Goal: Information Seeking & Learning: Compare options

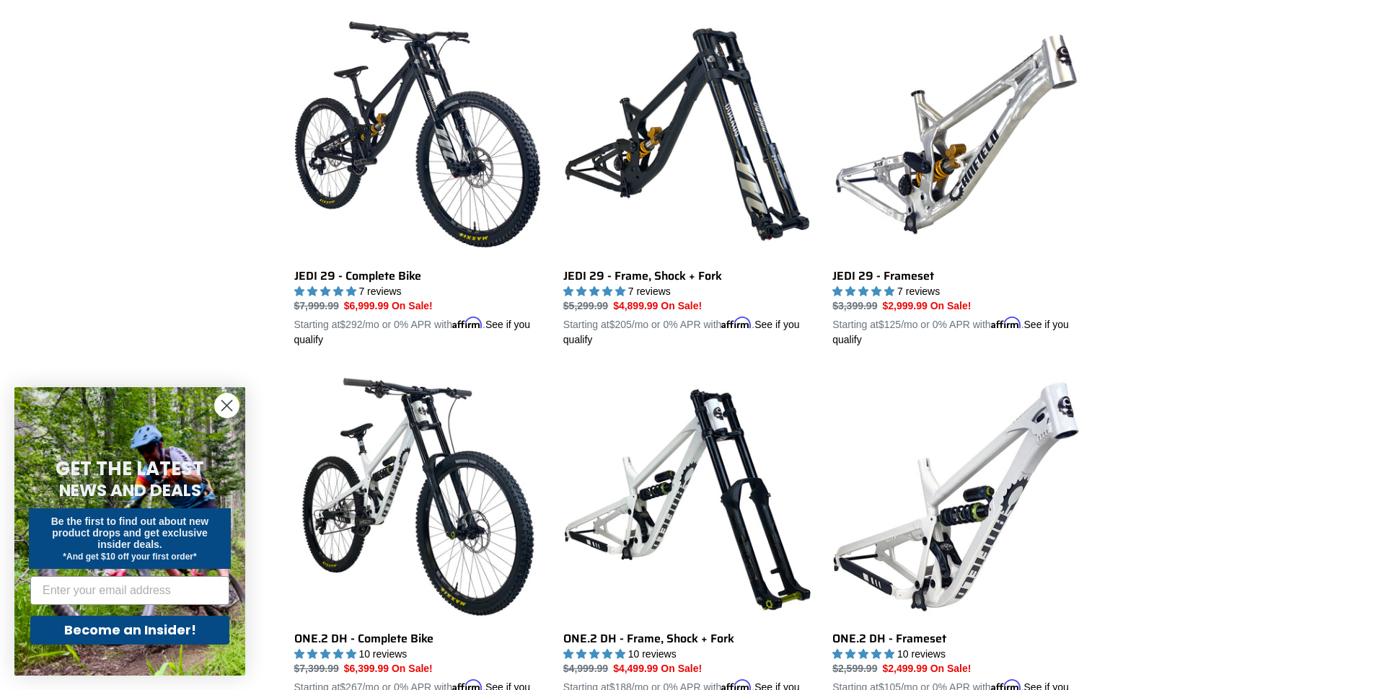
scroll to position [450, 0]
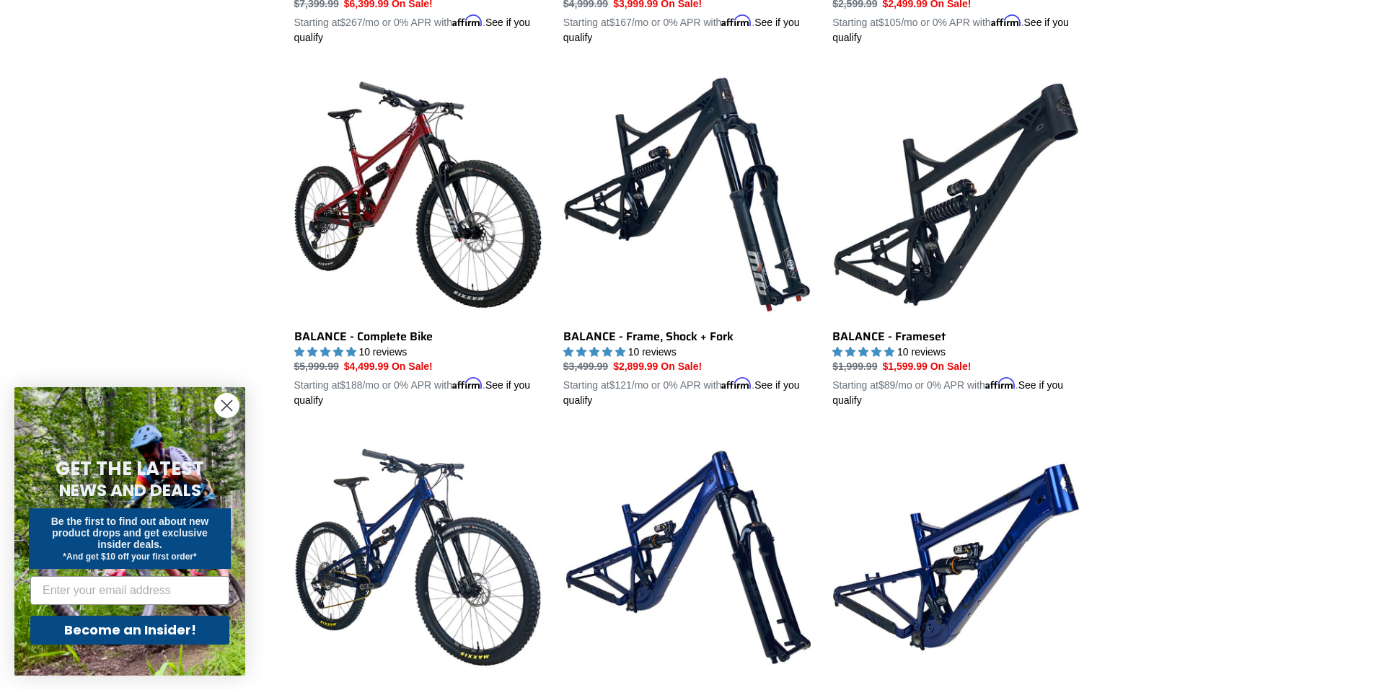
scroll to position [1439, 0]
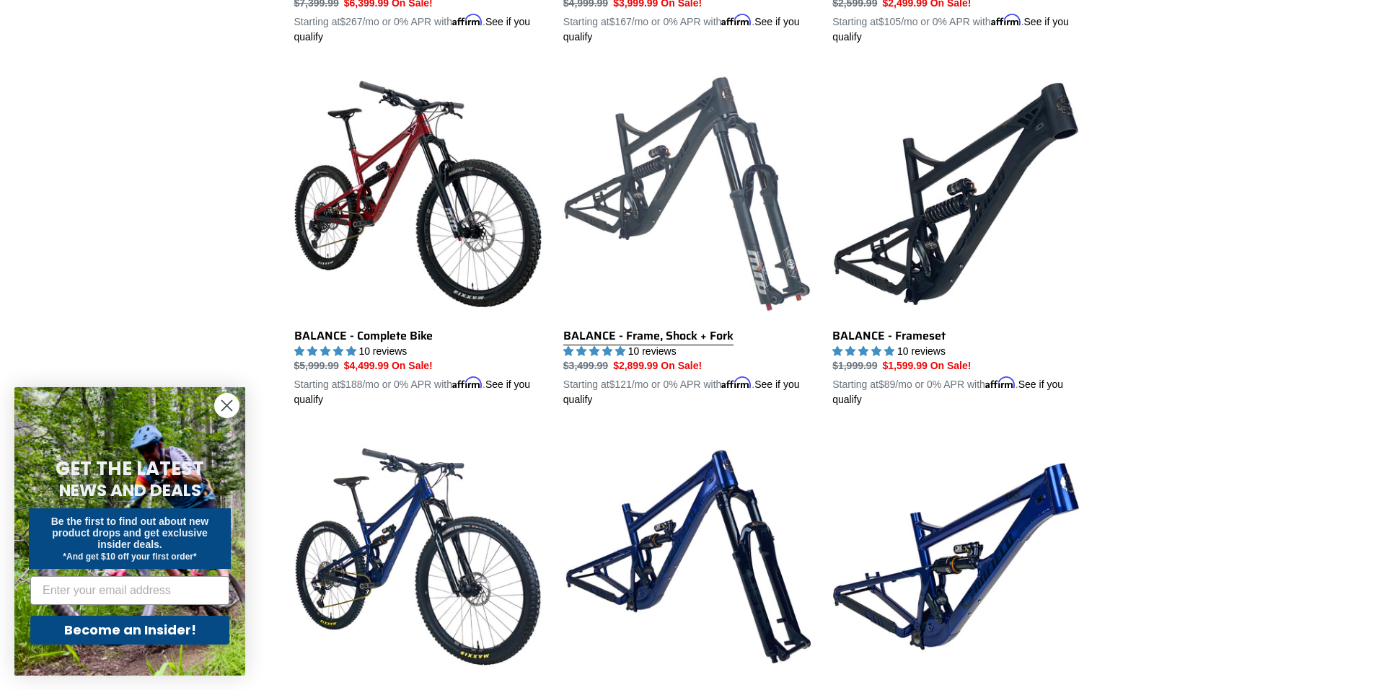
click at [597, 242] on link "BALANCE - Frame, Shock + Fork" at bounding box center [686, 238] width 247 height 337
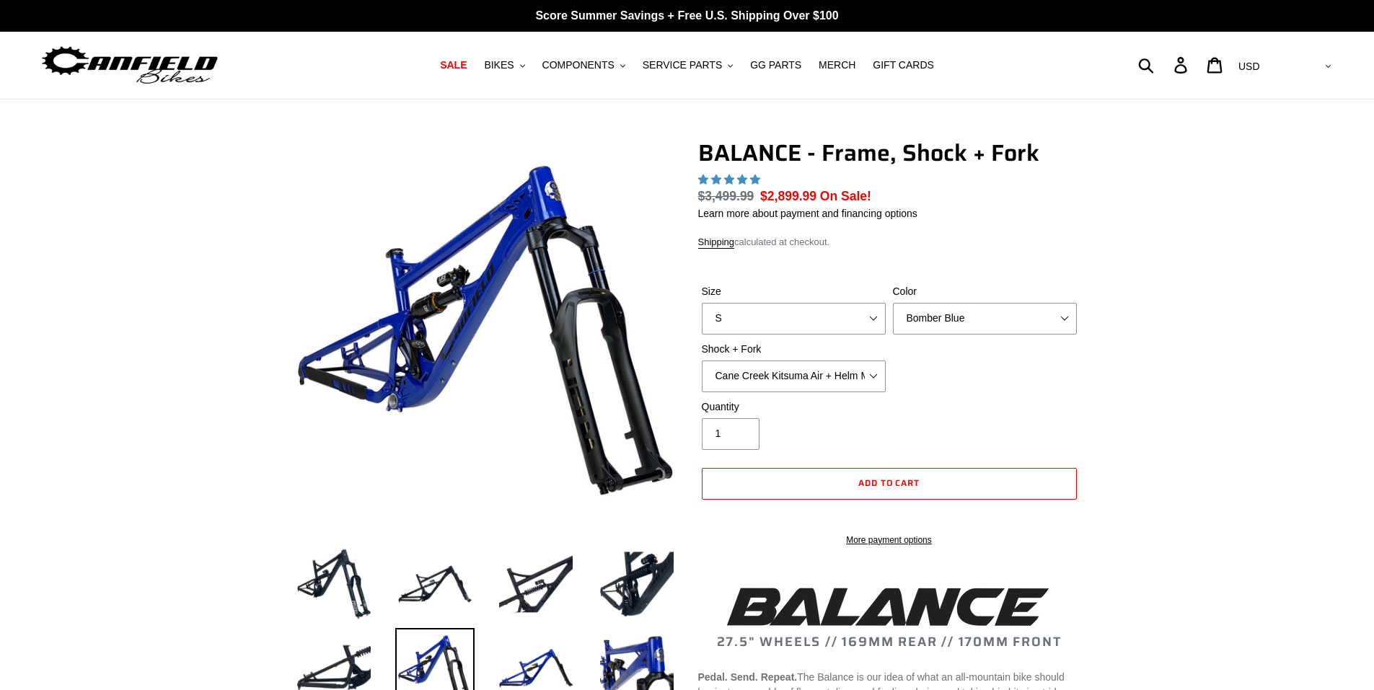
select select "highest-rating"
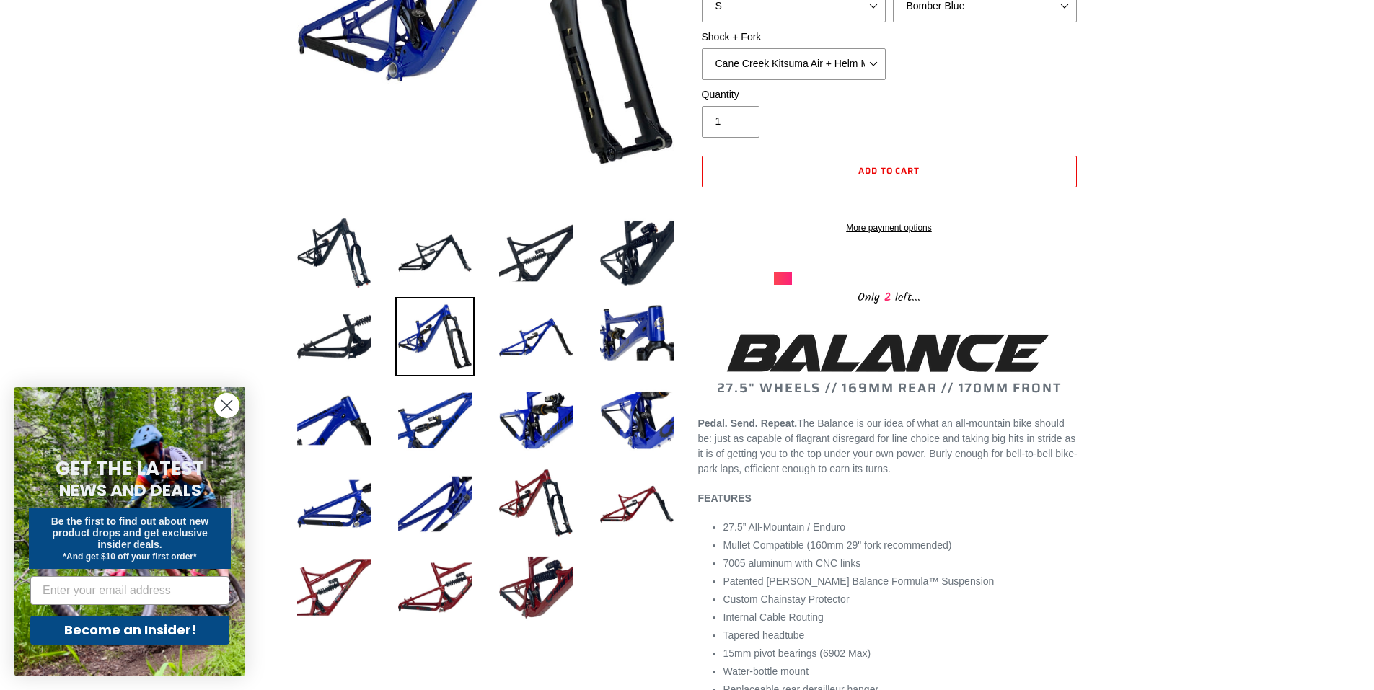
scroll to position [334, 0]
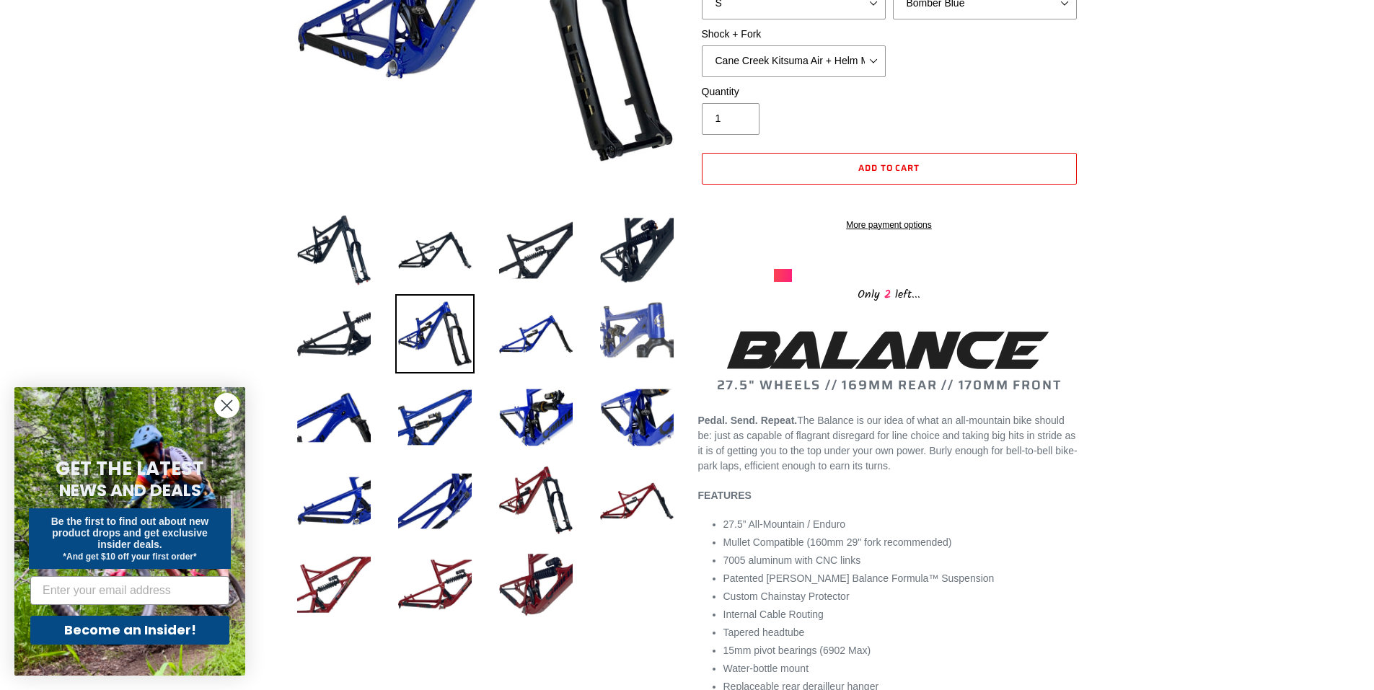
click at [624, 331] on img at bounding box center [636, 333] width 79 height 79
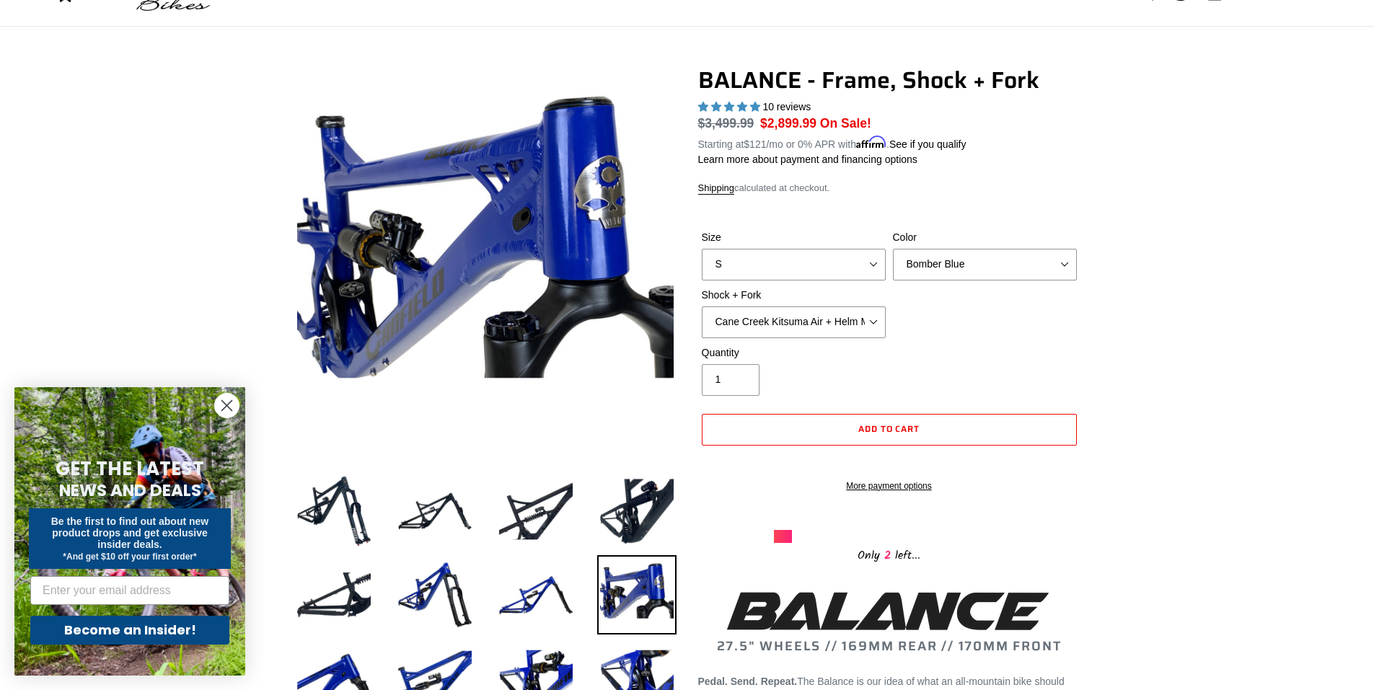
scroll to position [75, 0]
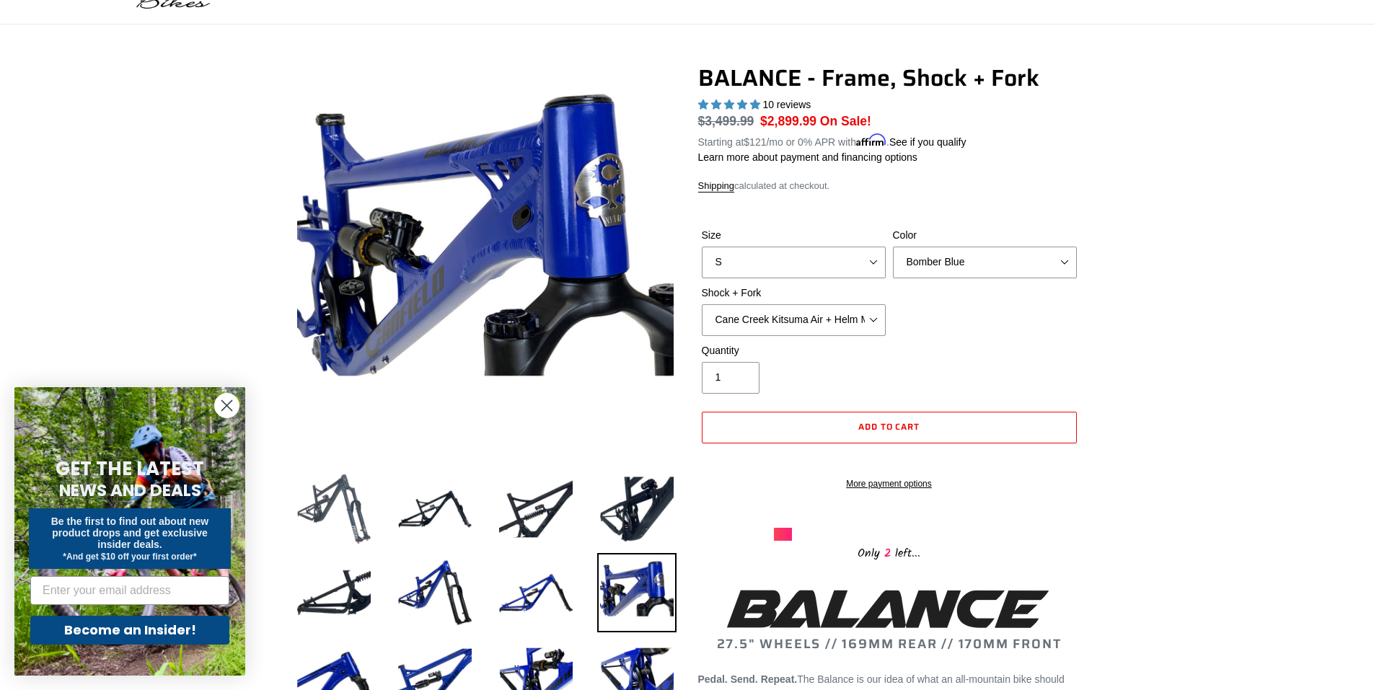
click at [356, 479] on img at bounding box center [333, 508] width 79 height 79
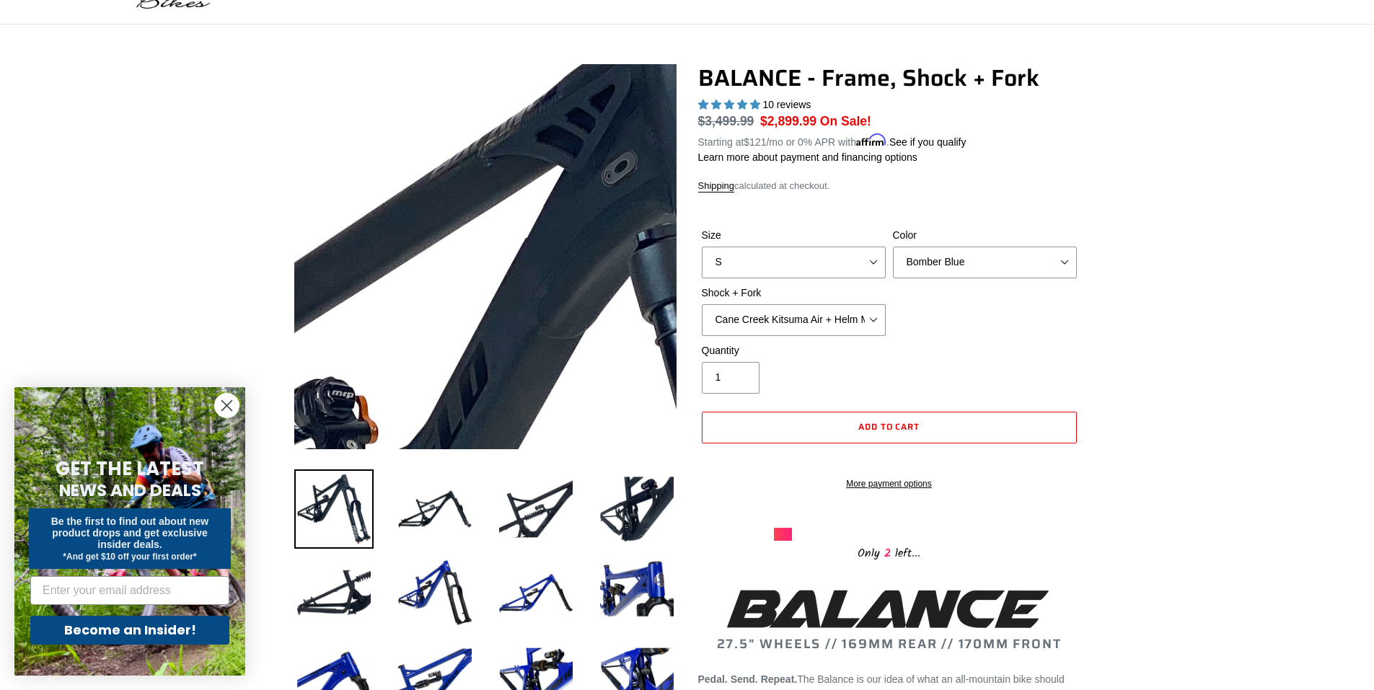
scroll to position [0, 0]
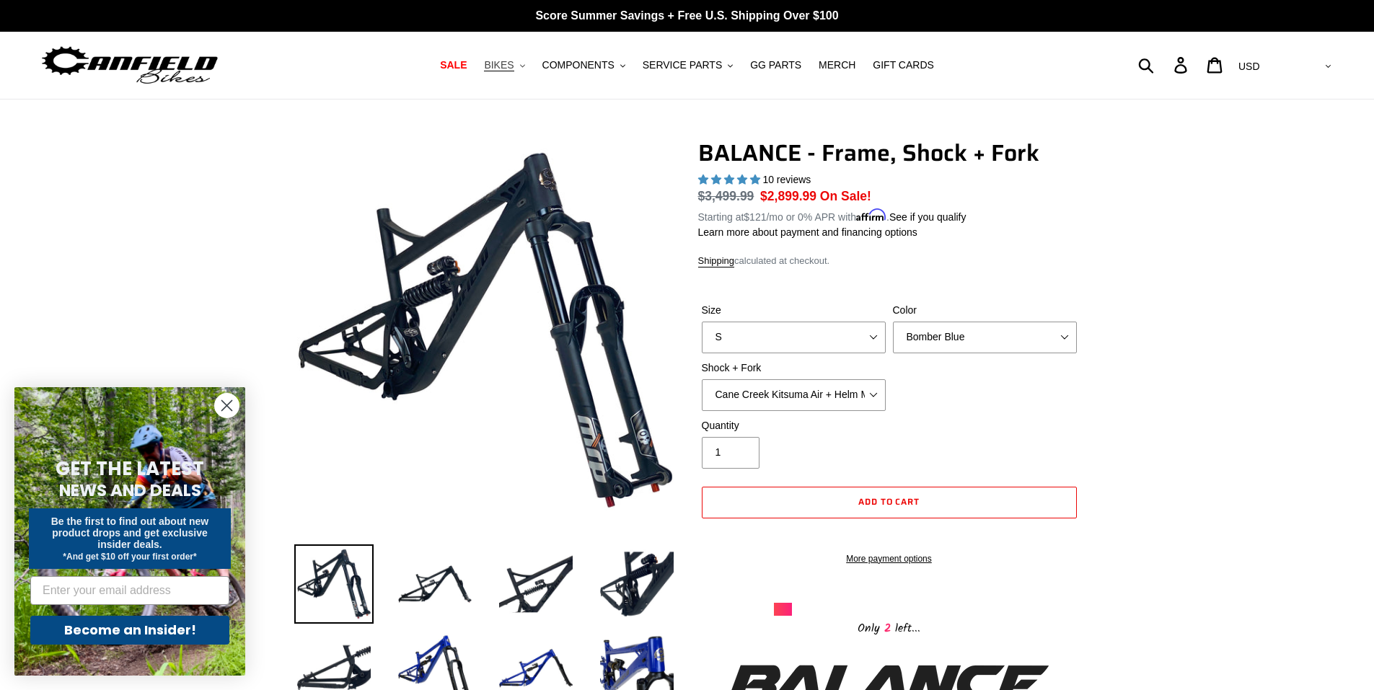
click at [531, 58] on button "BIKES .cls-1{fill:#231f20}" at bounding box center [504, 65] width 55 height 19
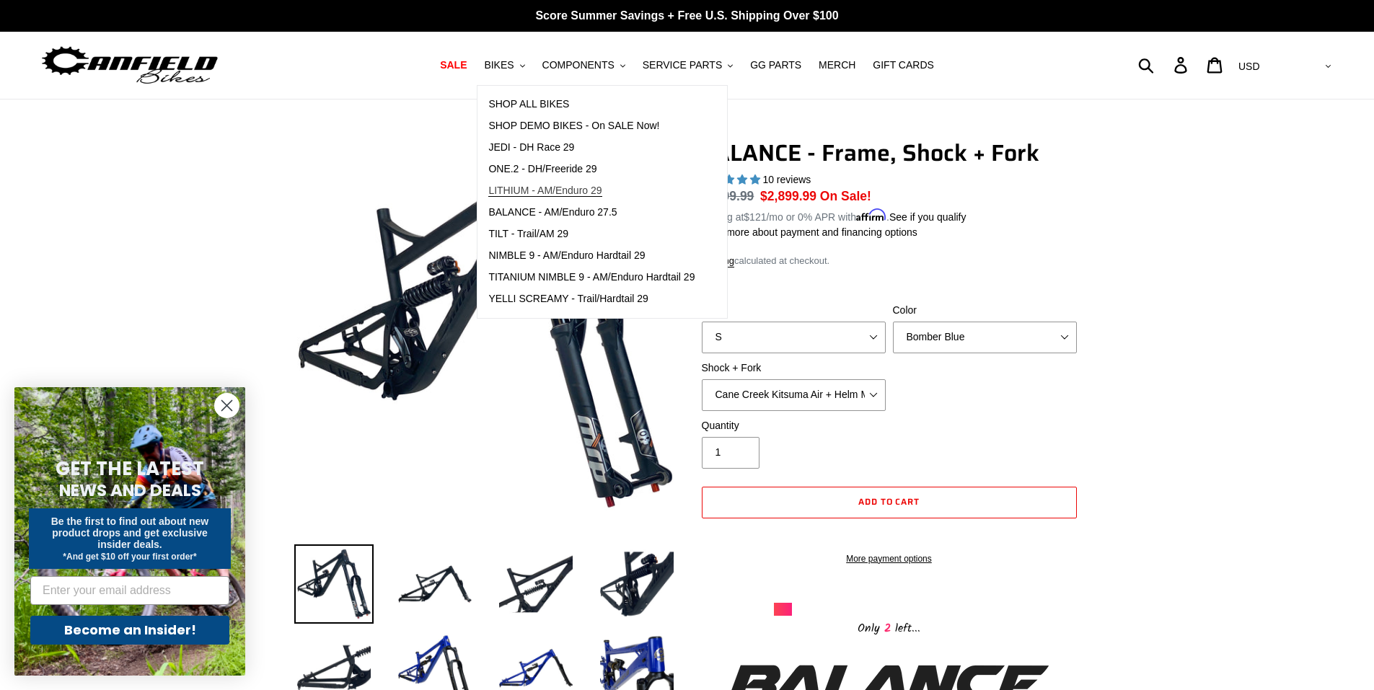
click at [522, 191] on span "LITHIUM - AM/Enduro 29" at bounding box center [544, 191] width 113 height 12
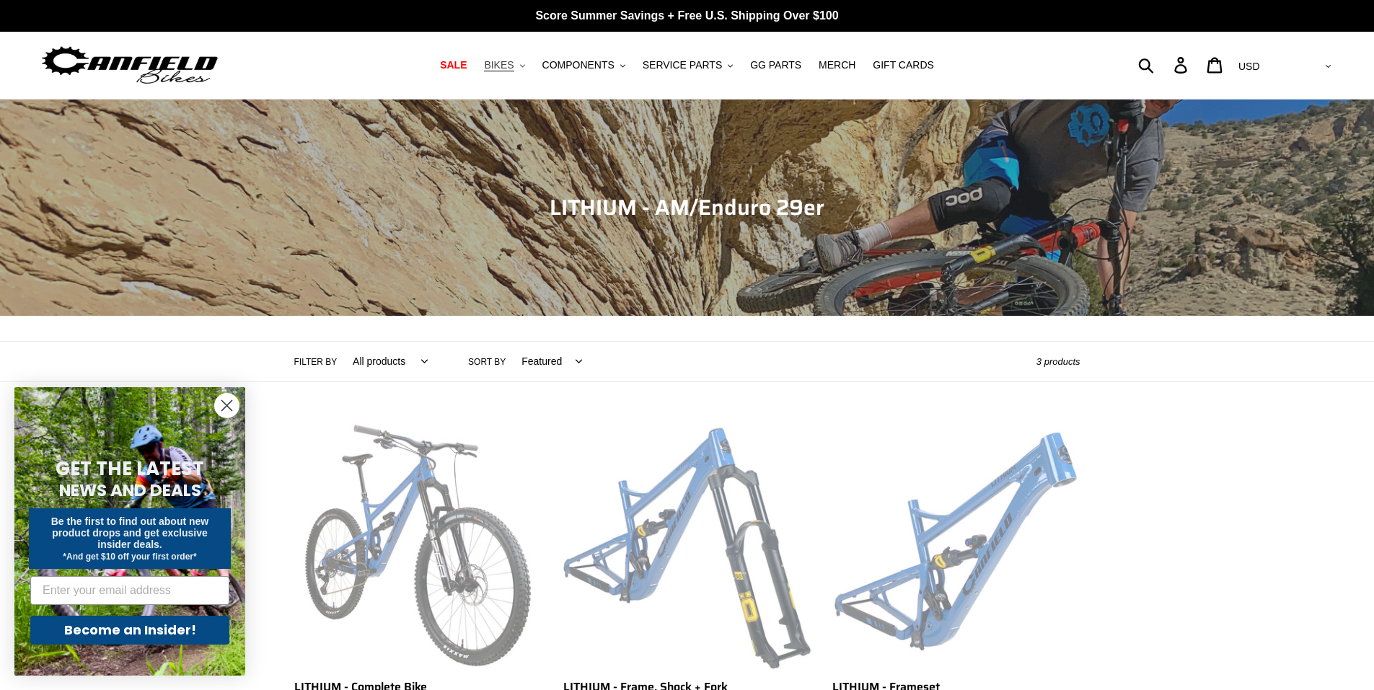
click at [513, 66] on span "BIKES" at bounding box center [499, 65] width 30 height 12
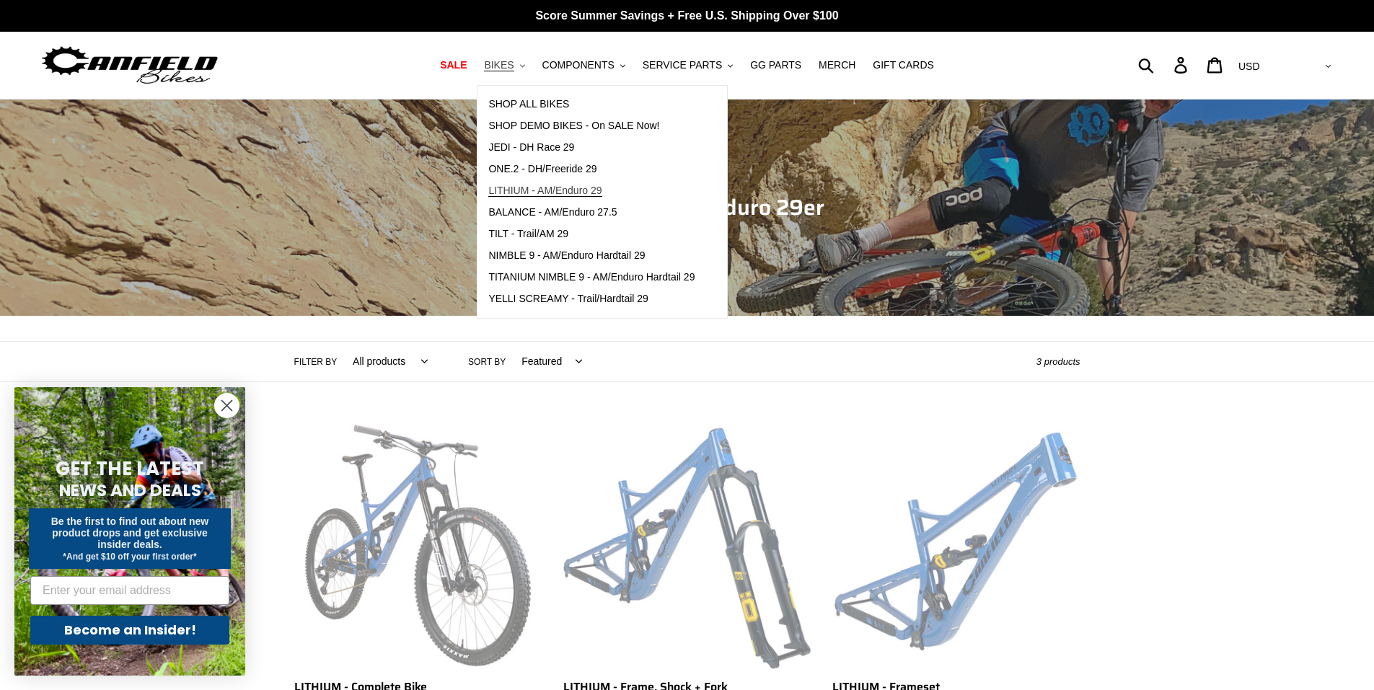
drag, startPoint x: 521, startPoint y: 66, endPoint x: 522, endPoint y: 182, distance: 116.1
click at [522, 75] on li "BIKES .cls-1{fill:#231f20} SHOP ALL BIKES SHOP DEMO BIKES - On SALE Now! JEDI -…" at bounding box center [504, 65] width 55 height 19
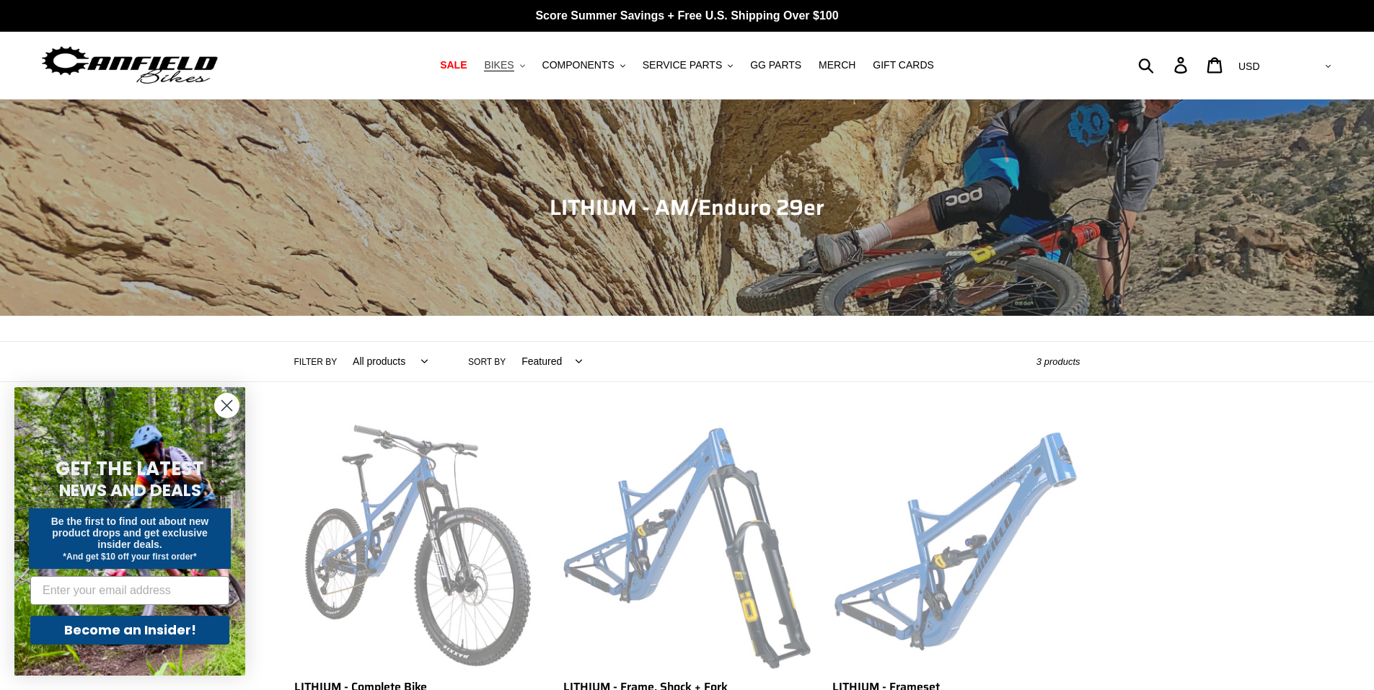
click at [529, 72] on button "BIKES .cls-1{fill:#231f20}" at bounding box center [504, 65] width 55 height 19
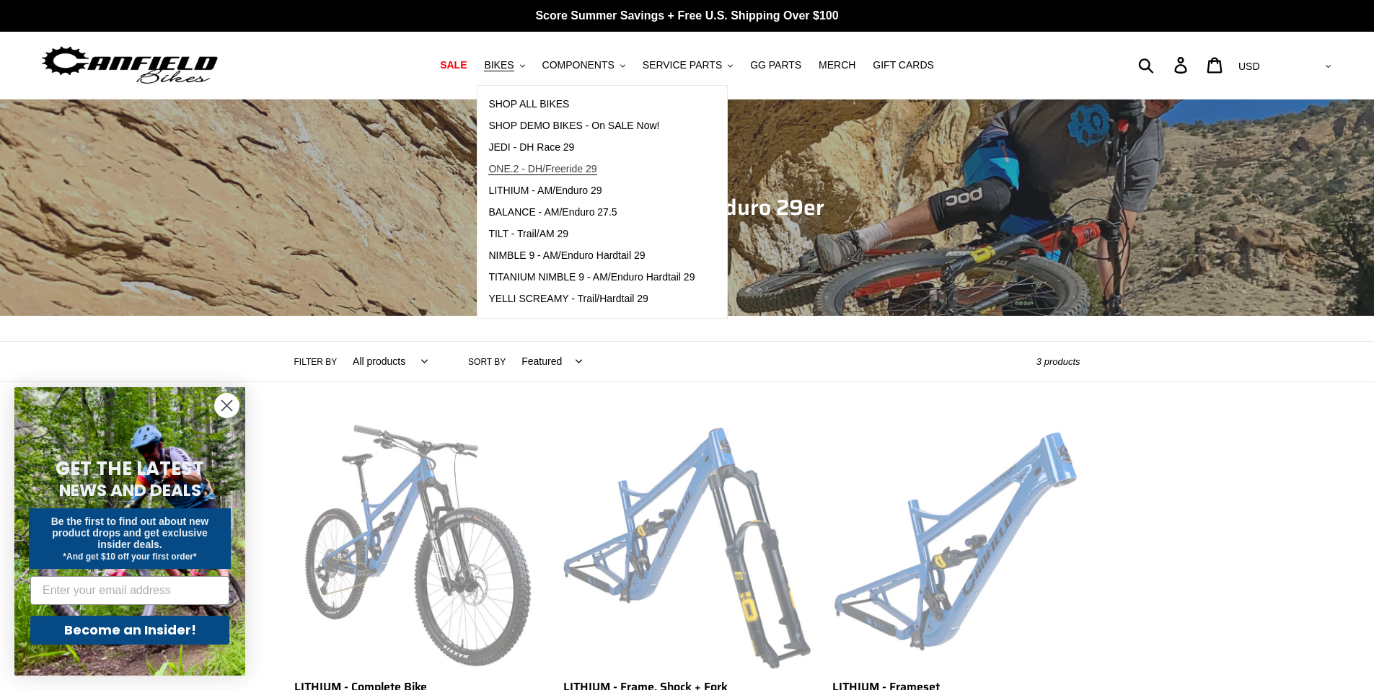
click at [538, 171] on span "ONE.2 - DH/Freeride 29" at bounding box center [542, 169] width 108 height 12
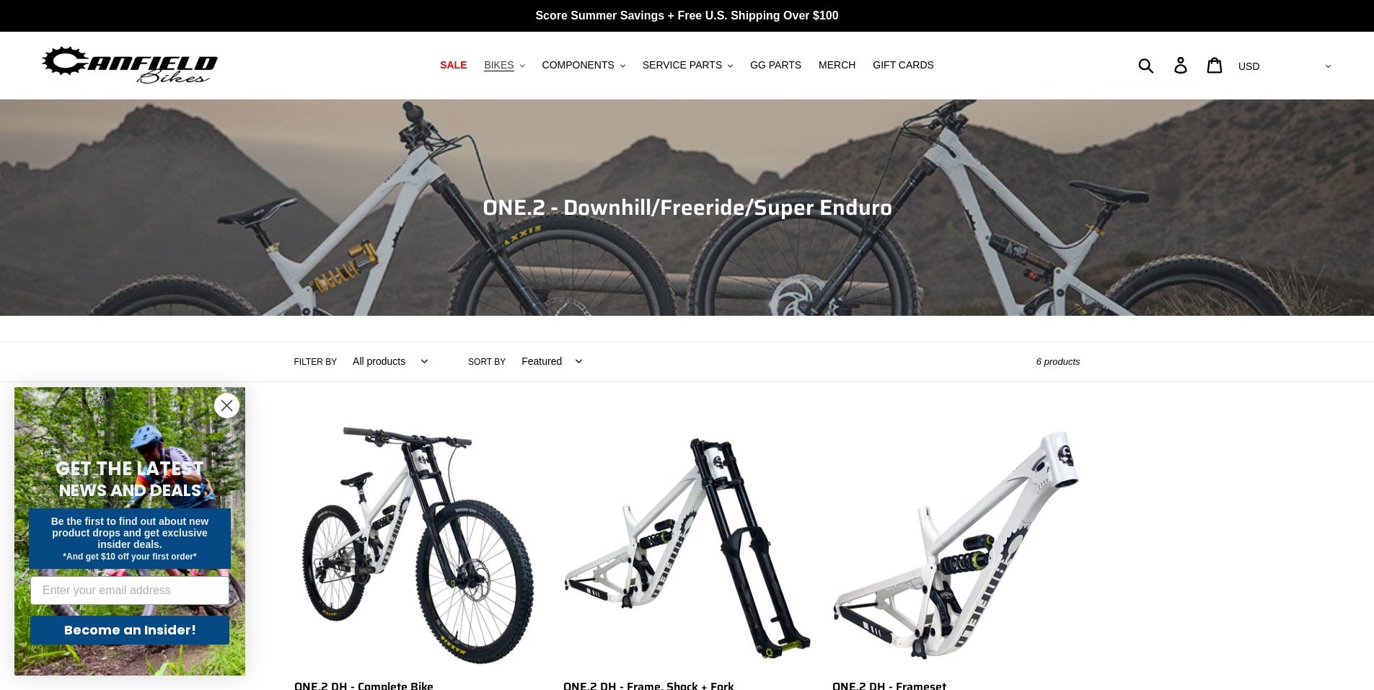
click at [518, 74] on button "BIKES .cls-1{fill:#231f20}" at bounding box center [504, 65] width 55 height 19
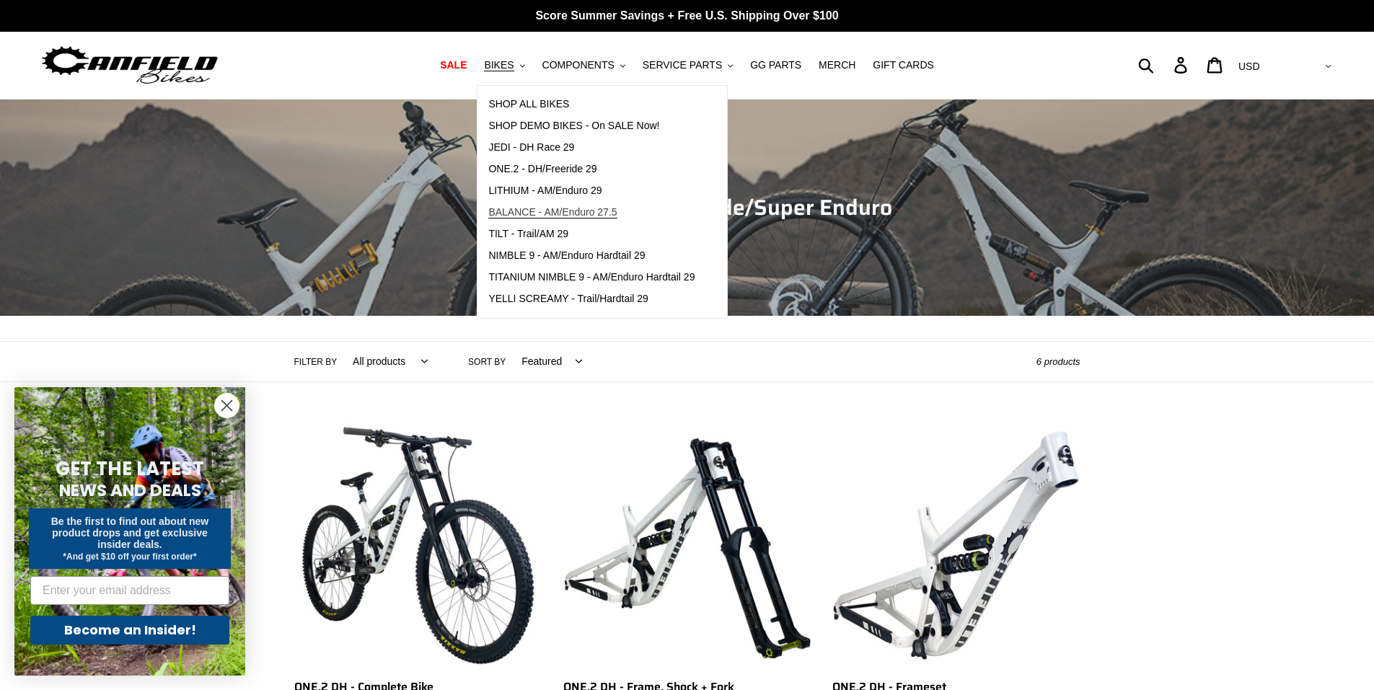
click at [531, 213] on span "BALANCE - AM/Enduro 27.5" at bounding box center [552, 212] width 128 height 12
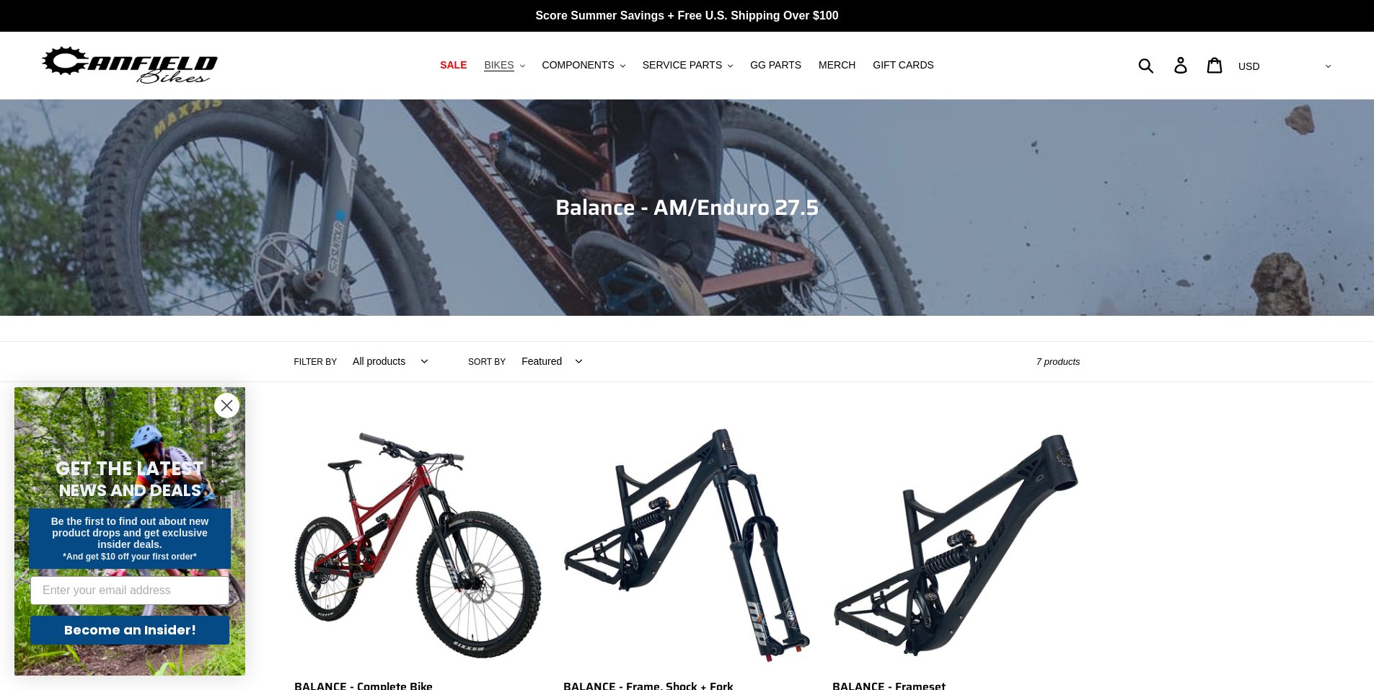
click at [529, 59] on button "BIKES .cls-1{fill:#231f20}" at bounding box center [504, 65] width 55 height 19
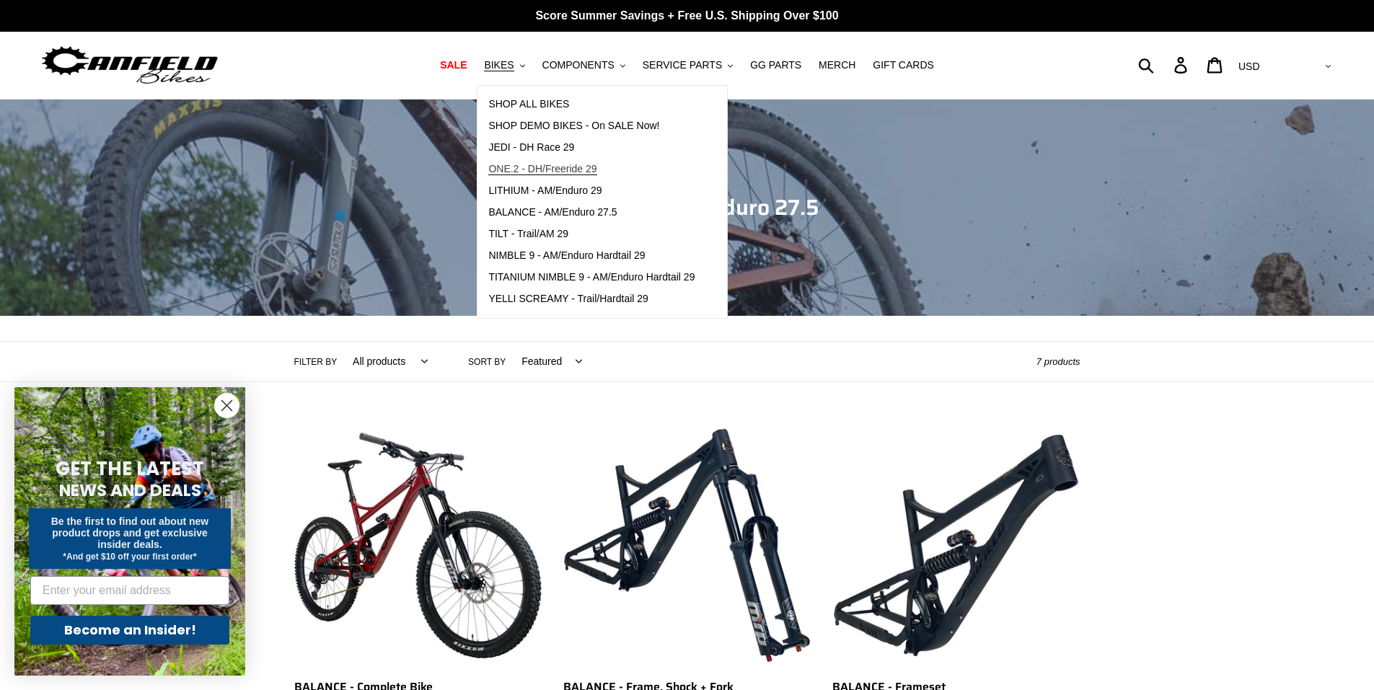
click at [560, 161] on link "ONE.2 - DH/Freeride 29" at bounding box center [591, 170] width 228 height 22
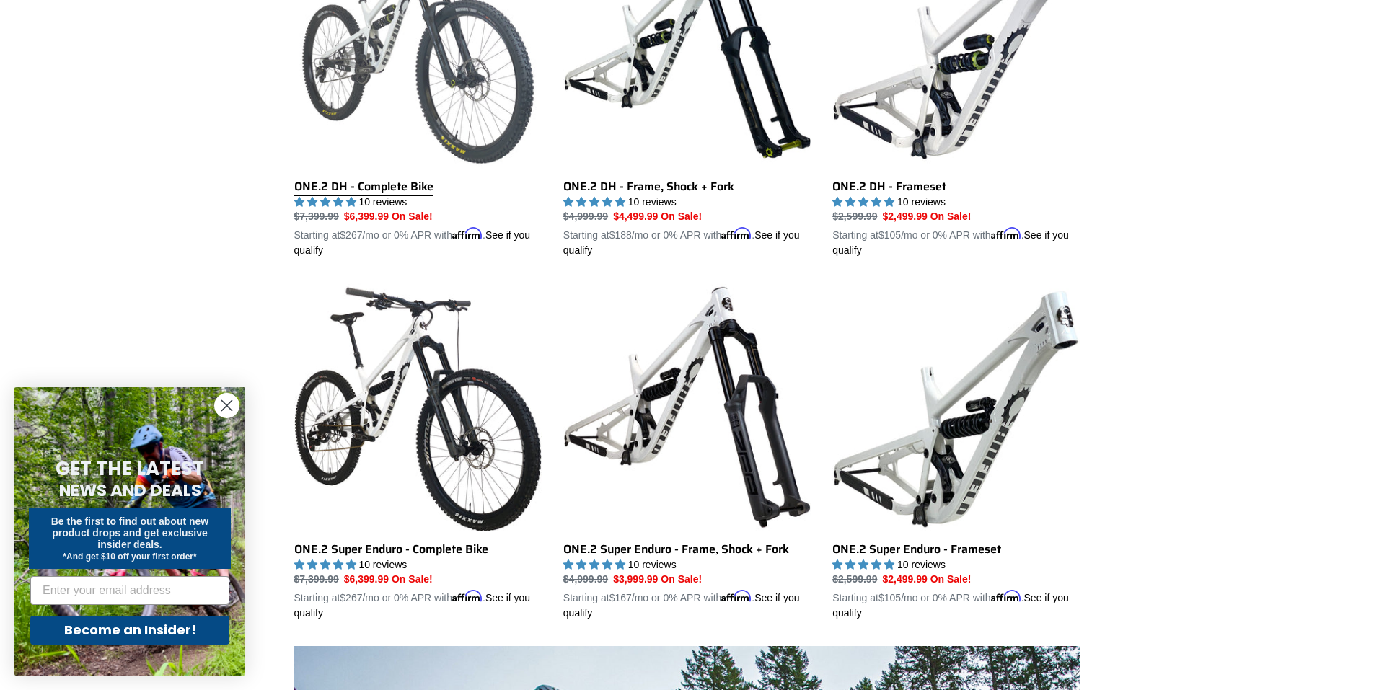
scroll to position [503, 0]
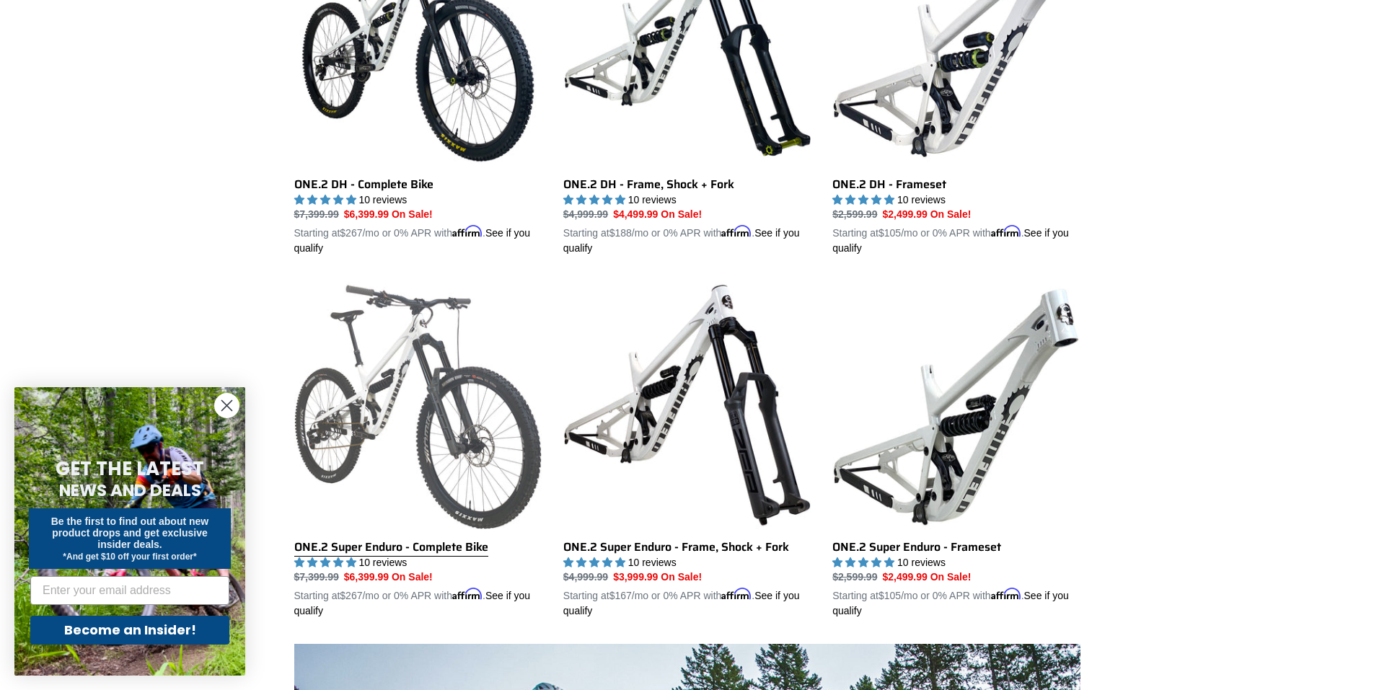
click at [392, 519] on link "ONE.2 Super Enduro - Complete Bike" at bounding box center [417, 449] width 247 height 337
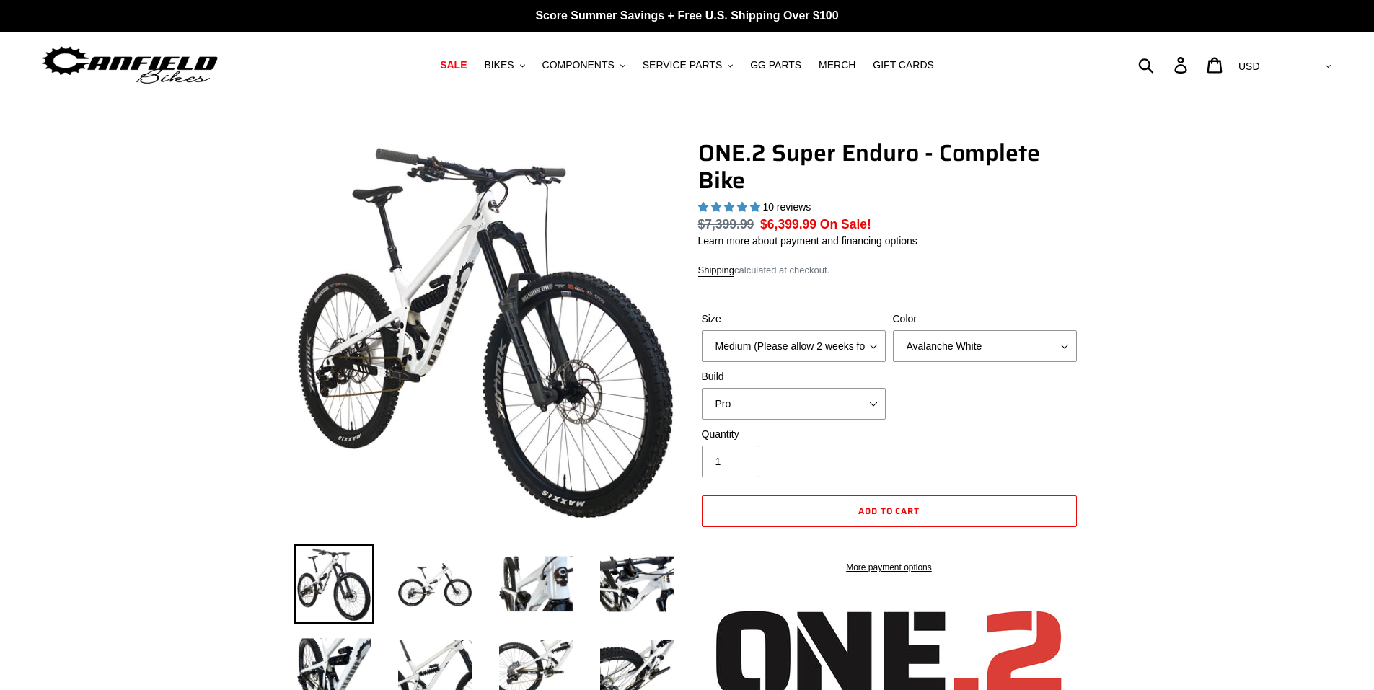
select select "highest-rating"
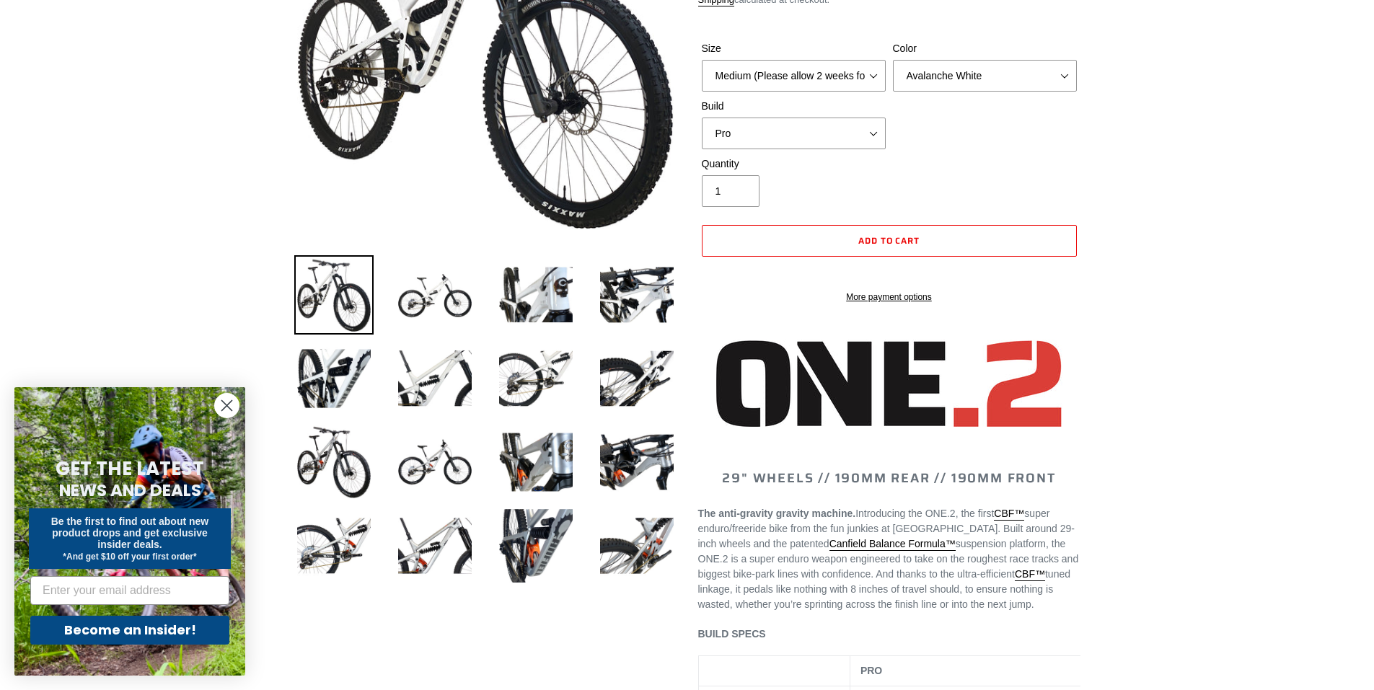
scroll to position [287, 0]
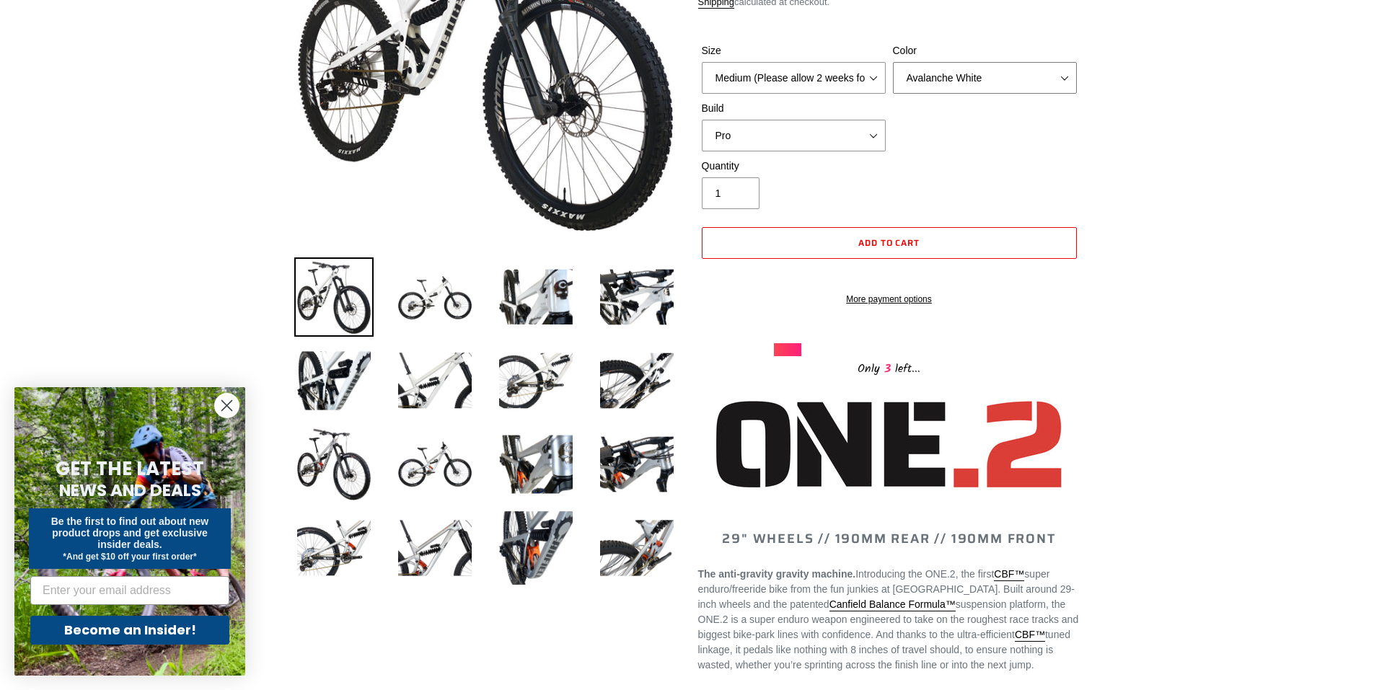
click at [945, 84] on select "Avalanche White Bentonite Grey" at bounding box center [985, 78] width 184 height 32
select select "Bentonite Grey"
click at [893, 62] on select "Avalanche White Bentonite Grey" at bounding box center [985, 78] width 184 height 32
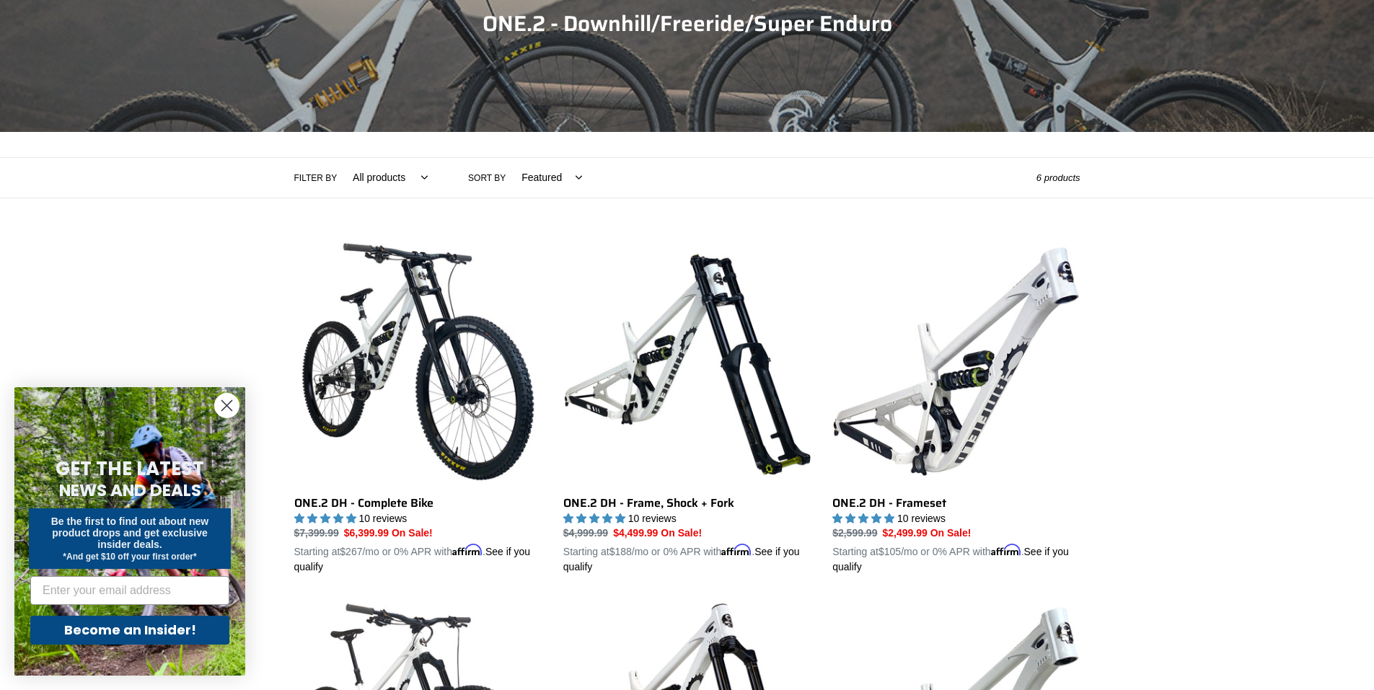
scroll to position [185, 0]
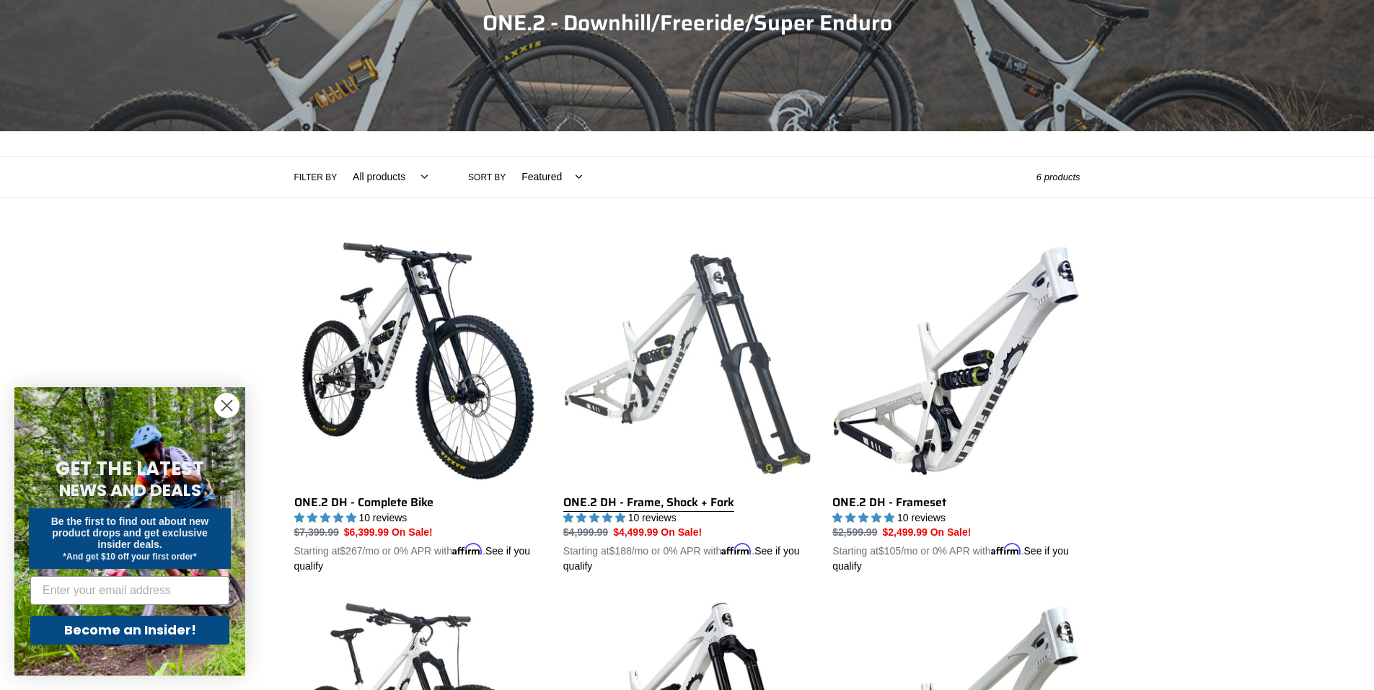
click at [725, 412] on link "ONE.2 DH - Frame, Shock + Fork" at bounding box center [686, 405] width 247 height 337
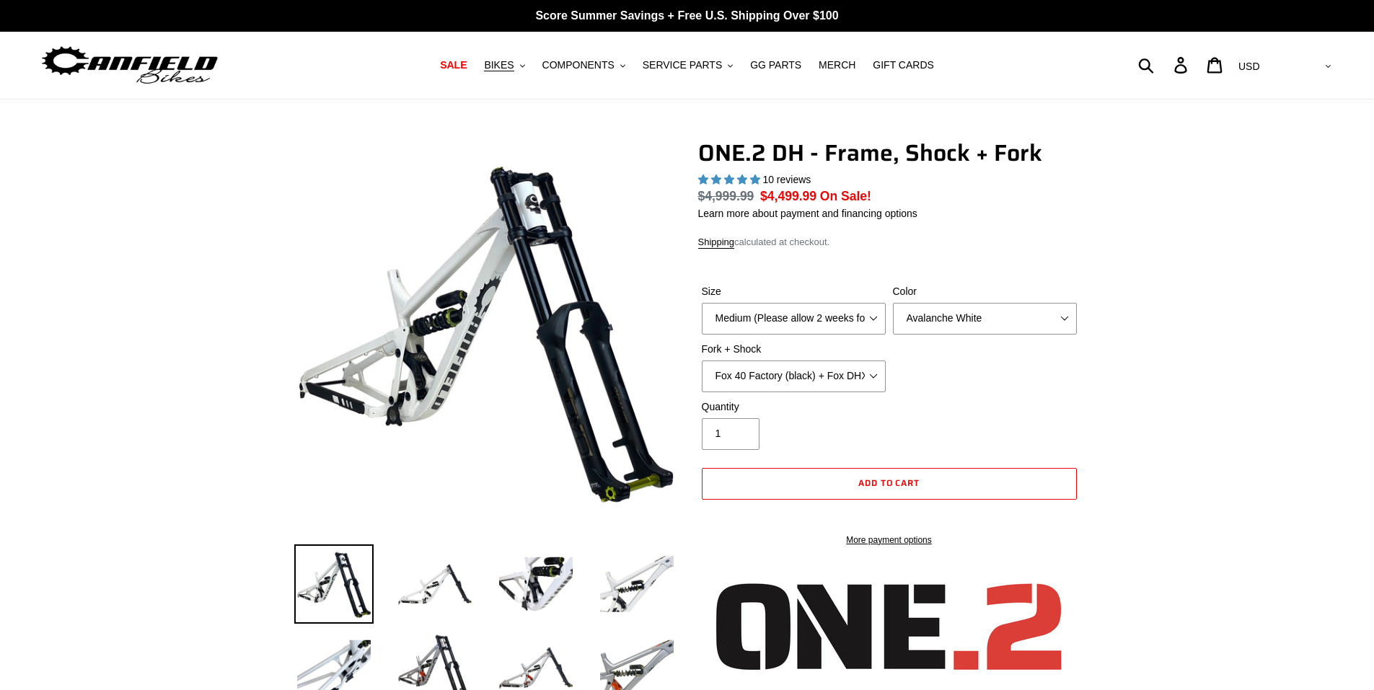
select select "highest-rating"
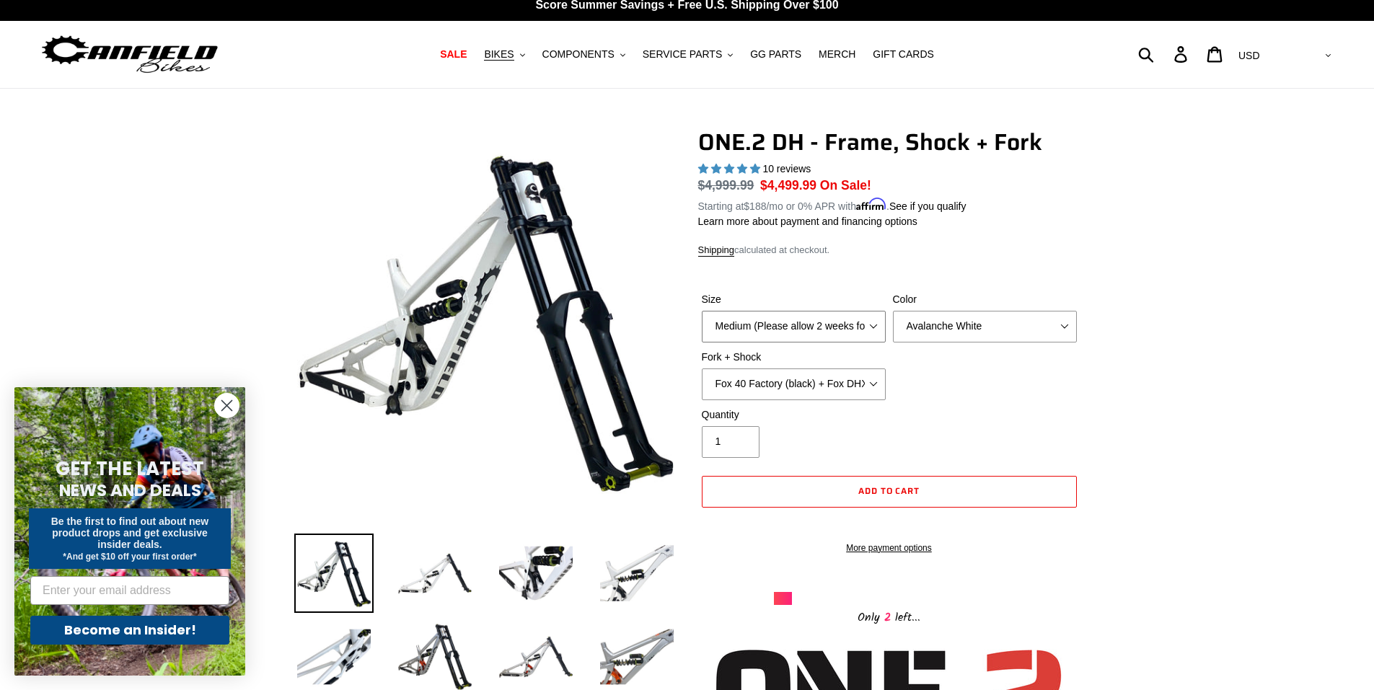
drag, startPoint x: 820, startPoint y: 320, endPoint x: 826, endPoint y: 312, distance: 9.8
click at [826, 312] on select "Medium (Please allow 2 weeks for delivery) Large (Sold Out)" at bounding box center [794, 327] width 184 height 32
click at [808, 380] on select "Fox 40 Factory (black) + Fox DHX2 250x75 Fox 40 Factory (orange) + Fox DHX2 250…" at bounding box center [794, 385] width 184 height 32
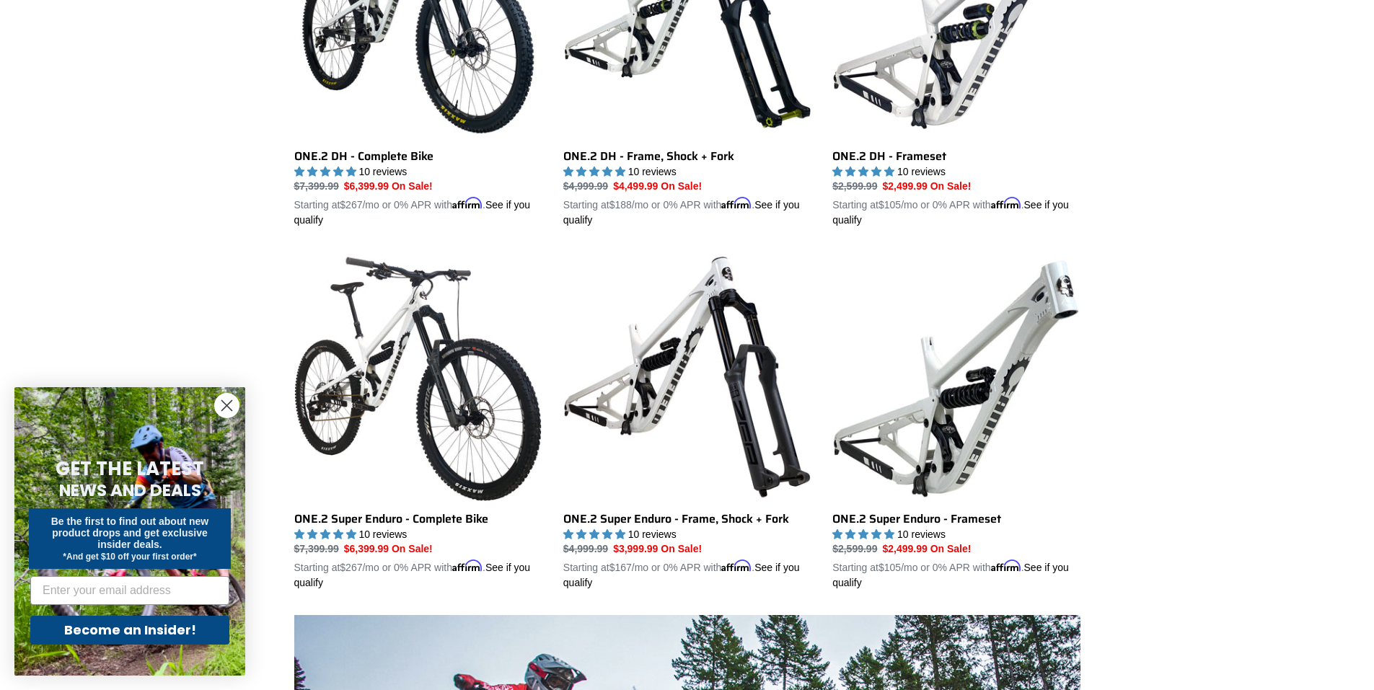
scroll to position [532, 0]
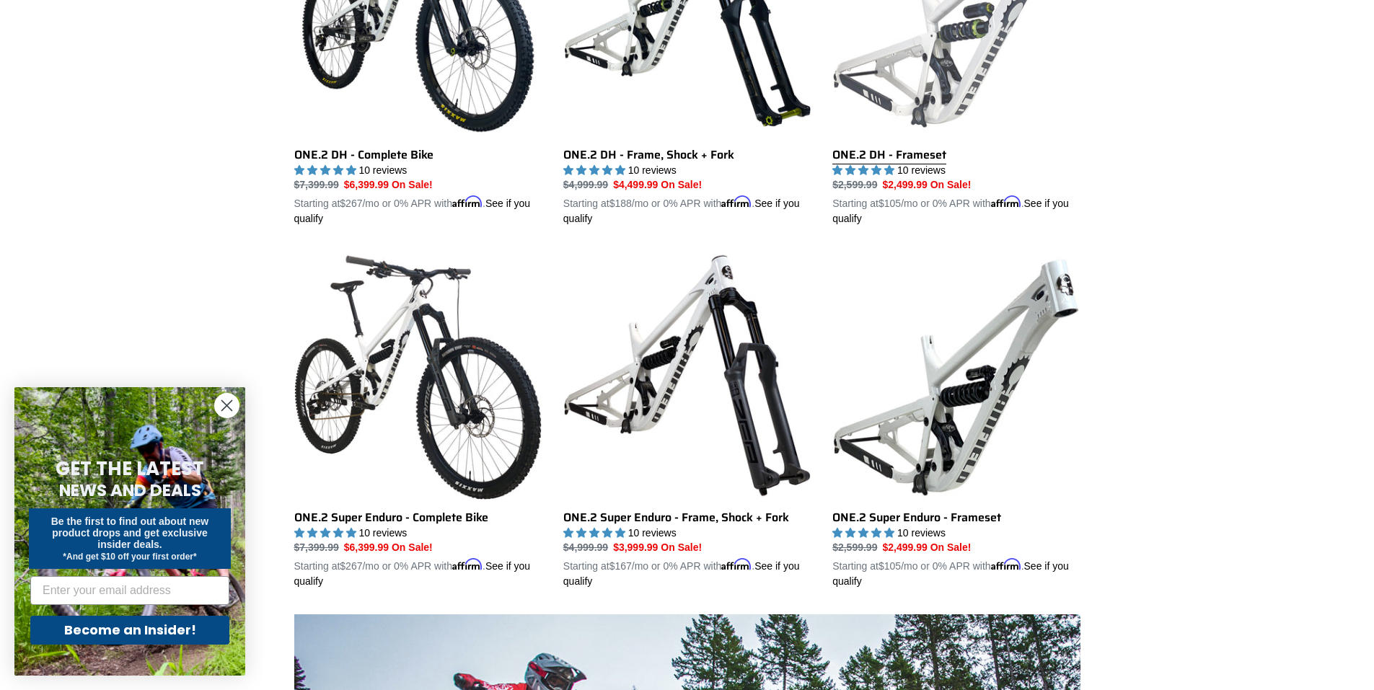
click at [881, 115] on link "ONE.2 DH - Frameset" at bounding box center [955, 58] width 247 height 337
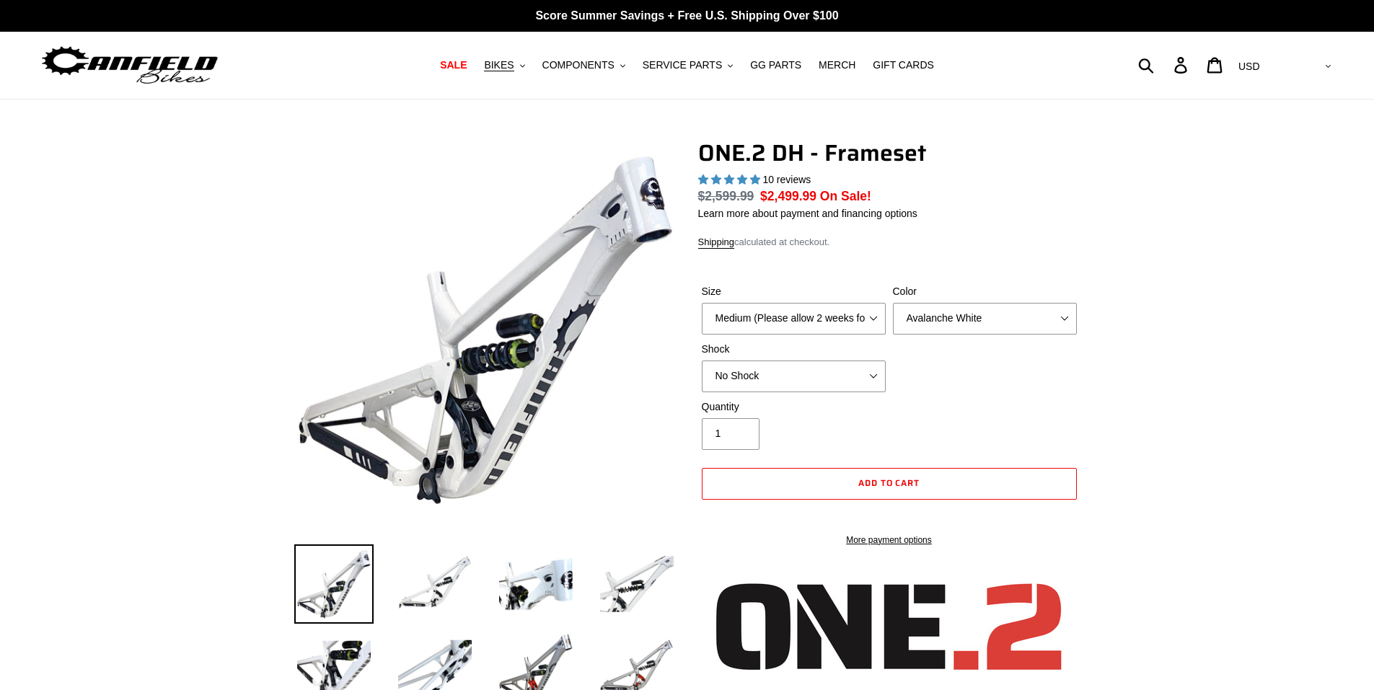
select select "highest-rating"
drag, startPoint x: 0, startPoint y: 0, endPoint x: 813, endPoint y: 304, distance: 867.6
click at [813, 304] on select "Medium (Please allow 2 weeks for delivery) Large (Sold Out)" at bounding box center [794, 319] width 184 height 32
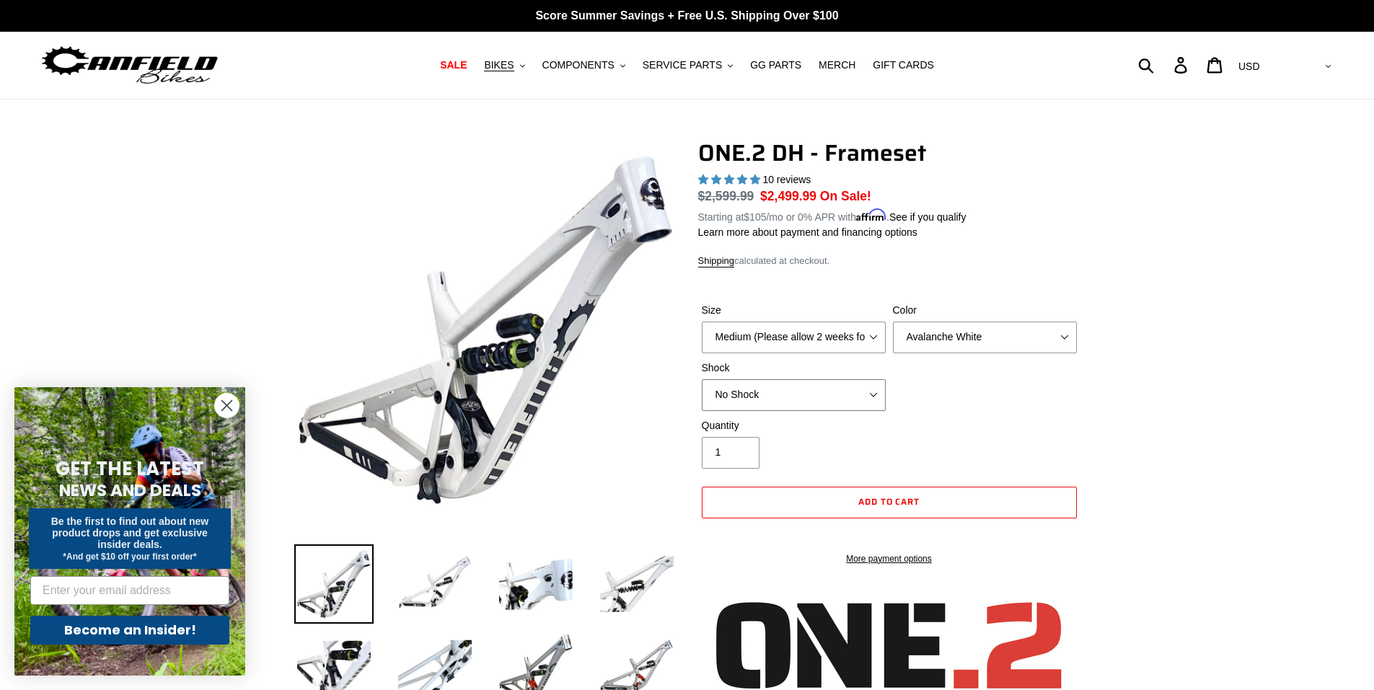
click at [755, 366] on div "Shock No Shock Fox DHX2 Coil RockShox Vivid Coil EXT Storia LOK V3 (Custom Orde…" at bounding box center [793, 386] width 191 height 50
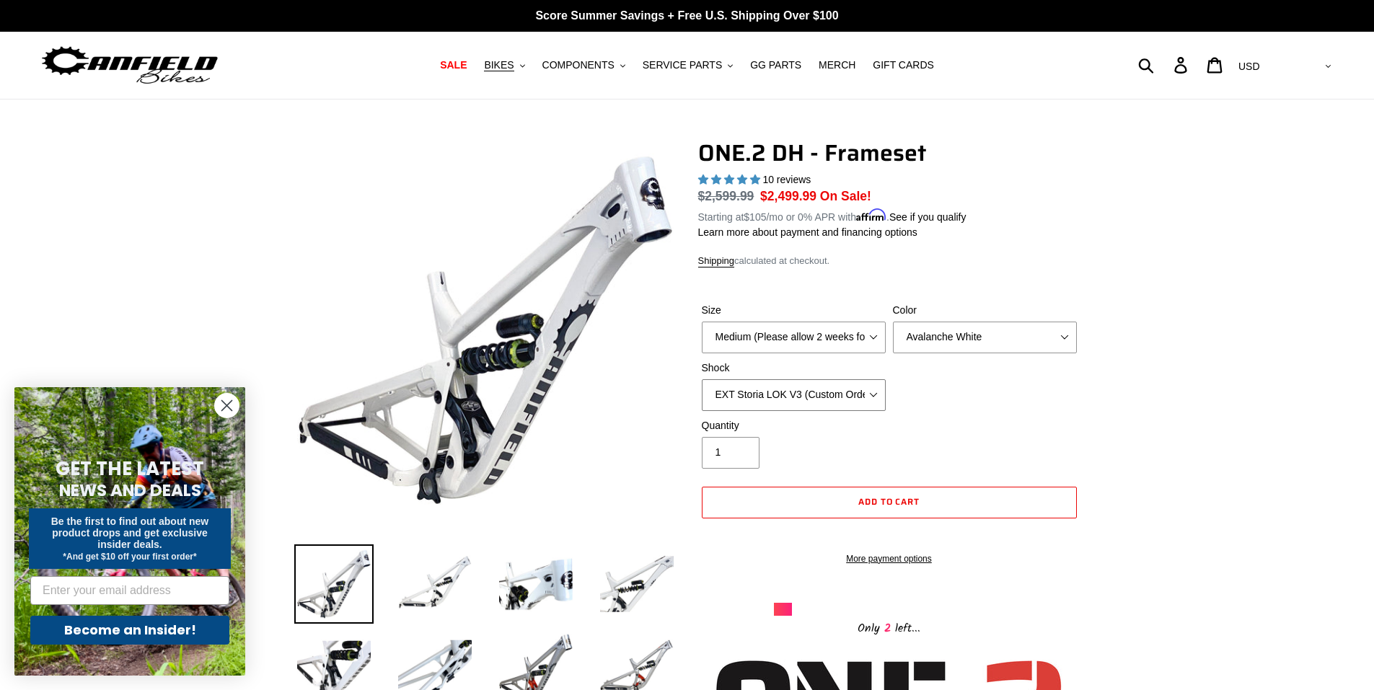
click at [702, 379] on select "No Shock Fox DHX2 Coil RockShox Vivid Coil EXT Storia LOK V3 (Custom Order)" at bounding box center [794, 395] width 184 height 32
click at [748, 363] on label "Shock" at bounding box center [794, 368] width 184 height 15
click at [748, 379] on select "No Shock Fox DHX2 Coil RockShox Vivid Coil EXT Storia LOK V3 (Custom Order)" at bounding box center [794, 395] width 184 height 32
click at [750, 380] on select "No Shock Fox DHX2 Coil RockShox Vivid Coil EXT Storia LOK V3 (Custom Order)" at bounding box center [794, 395] width 184 height 32
select select "No Shock"
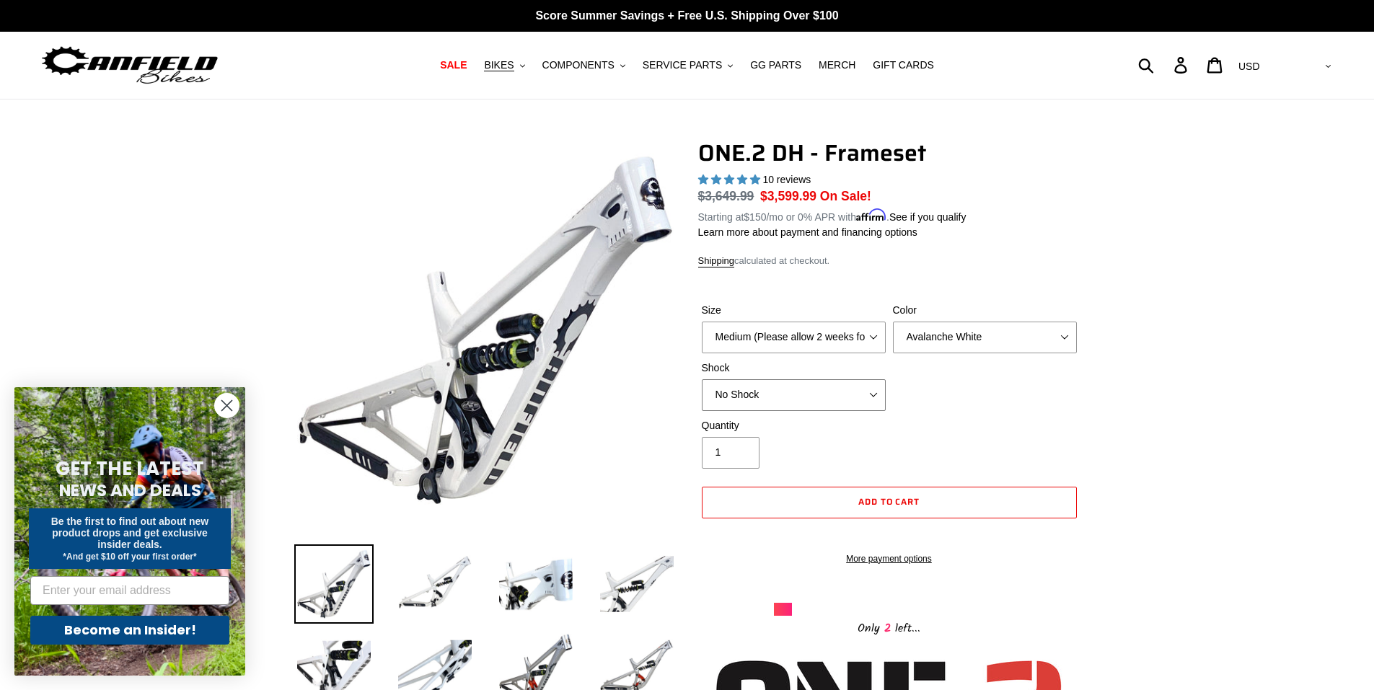
click at [702, 379] on select "No Shock Fox DHX2 Coil RockShox Vivid Coil EXT Storia LOK V3 (Custom Order)" at bounding box center [794, 395] width 184 height 32
click at [894, 345] on select "Avalanche White Bentonite Grey" at bounding box center [985, 338] width 184 height 32
click at [893, 322] on select "Avalanche White Bentonite Grey" at bounding box center [985, 338] width 184 height 32
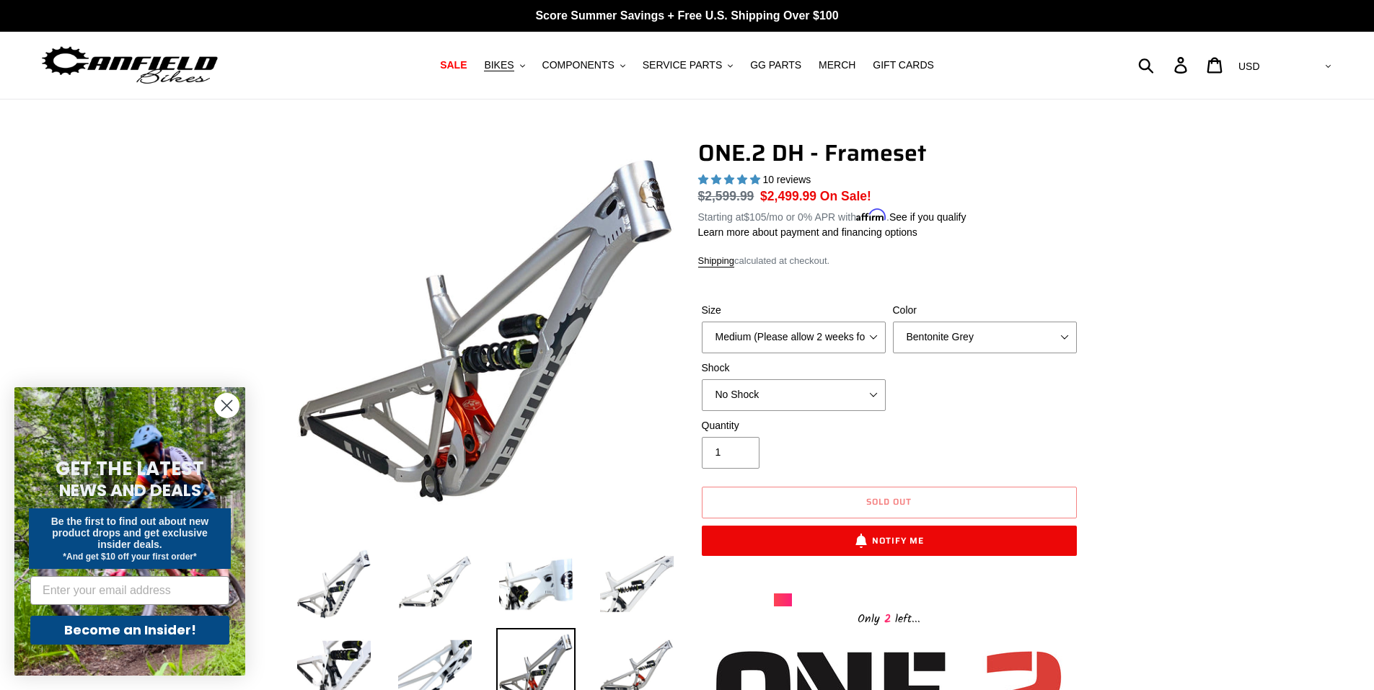
drag, startPoint x: 919, startPoint y: 359, endPoint x: 925, endPoint y: 321, distance: 38.7
click at [925, 321] on div "Size Medium (Please allow 2 weeks for delivery) Large (Sold Out) Color Avalanch…" at bounding box center [889, 360] width 382 height 115
drag, startPoint x: 925, startPoint y: 321, endPoint x: 915, endPoint y: 356, distance: 36.6
click at [915, 356] on div "Size Medium (Please allow 2 weeks for delivery) Large (Sold Out) Color Avalanch…" at bounding box center [889, 360] width 382 height 115
click at [893, 322] on select "Avalanche White Bentonite Grey" at bounding box center [985, 338] width 184 height 32
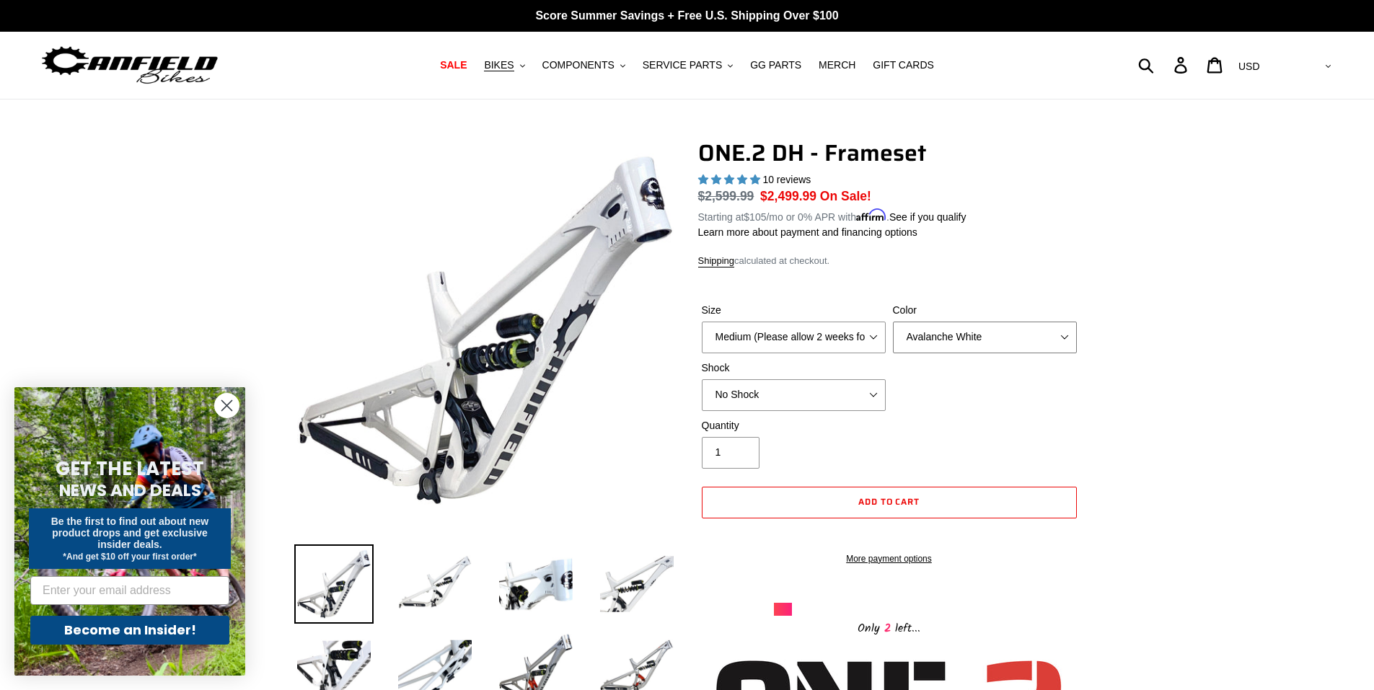
click at [920, 322] on select "Avalanche White Bentonite Grey" at bounding box center [985, 338] width 184 height 32
select select "Bentonite Grey"
click at [893, 322] on select "Avalanche White Bentonite Grey" at bounding box center [985, 338] width 184 height 32
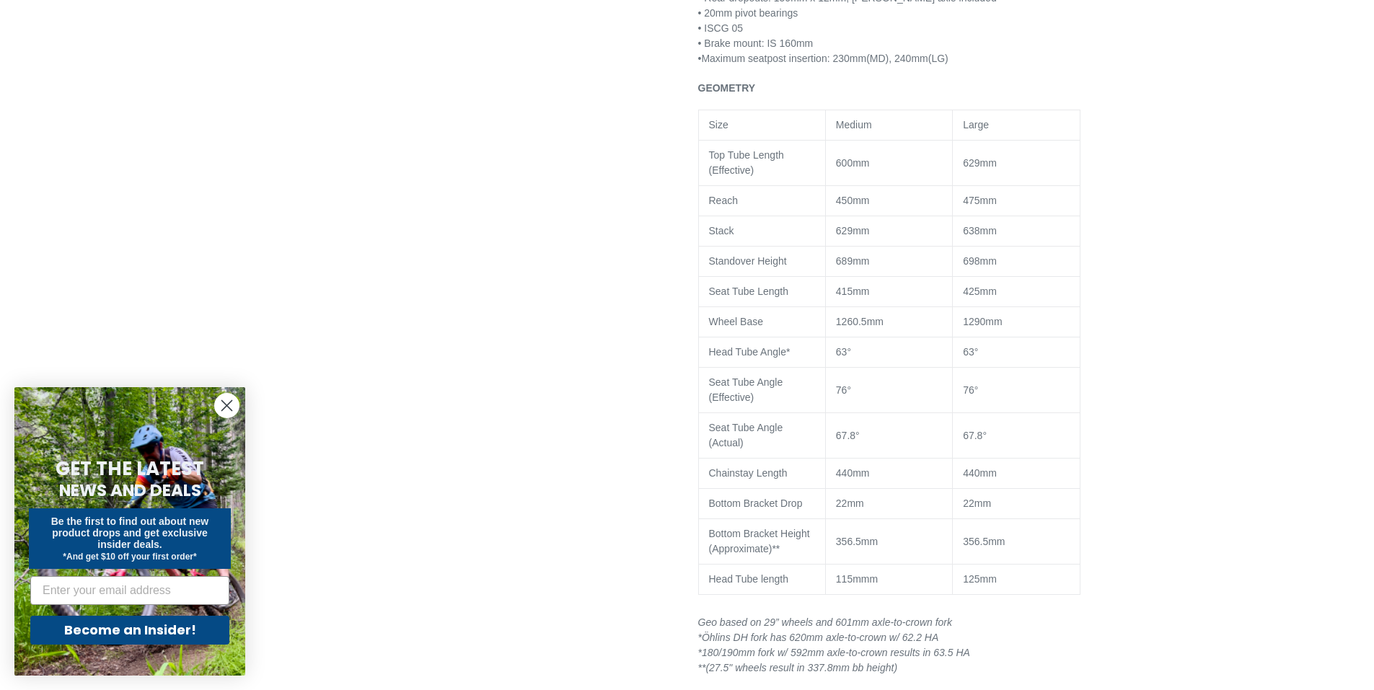
scroll to position [1354, 0]
